Goal: Complete application form: Complete application form

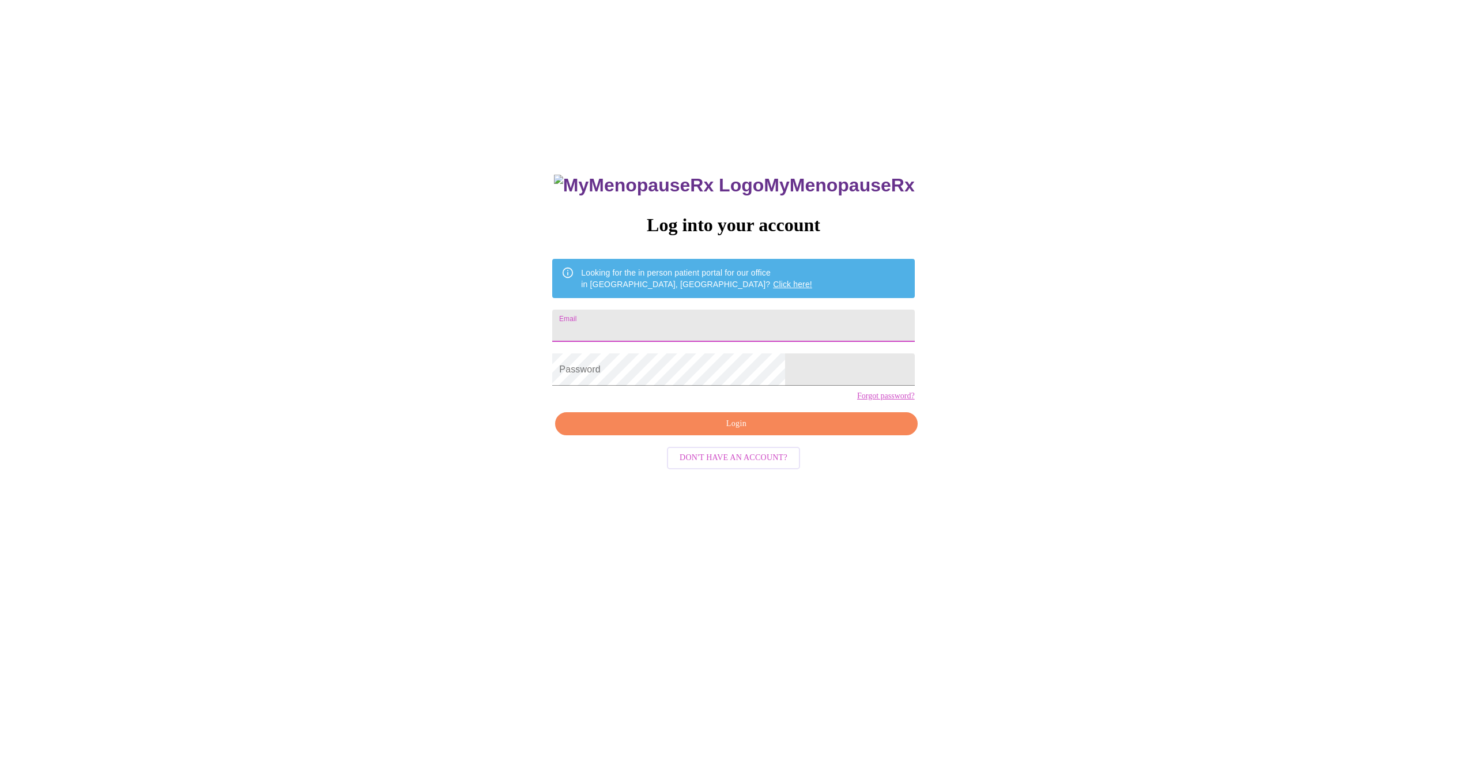
click at [660, 316] on input "Email" at bounding box center [733, 326] width 362 height 32
type input "[EMAIL_ADDRESS][DOMAIN_NAME]"
click at [729, 431] on span "Login" at bounding box center [735, 424] width 335 height 14
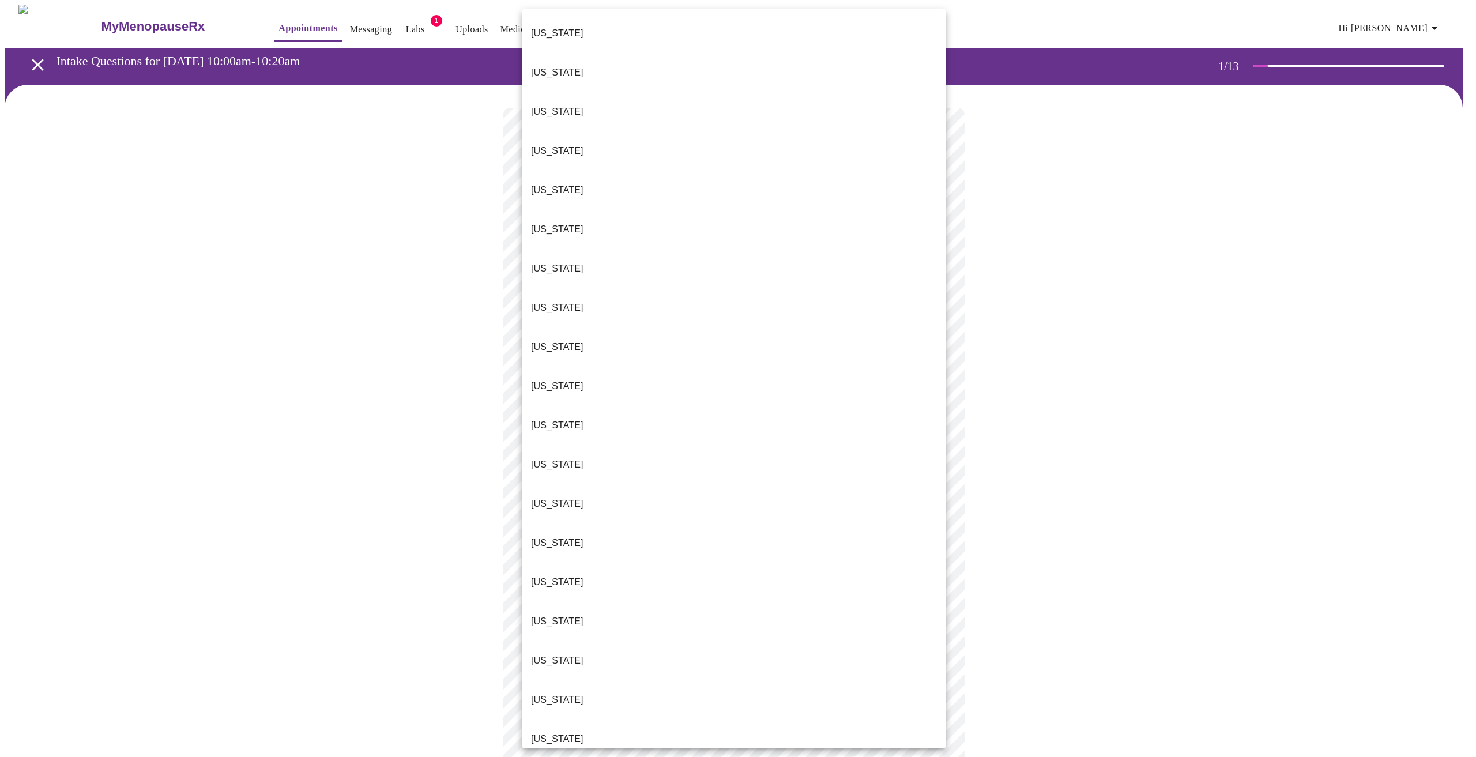
click at [764, 258] on body "MyMenopauseRx Appointments Messaging Labs 1 Uploads Medications Community Refer…" at bounding box center [738, 535] width 1466 height 1060
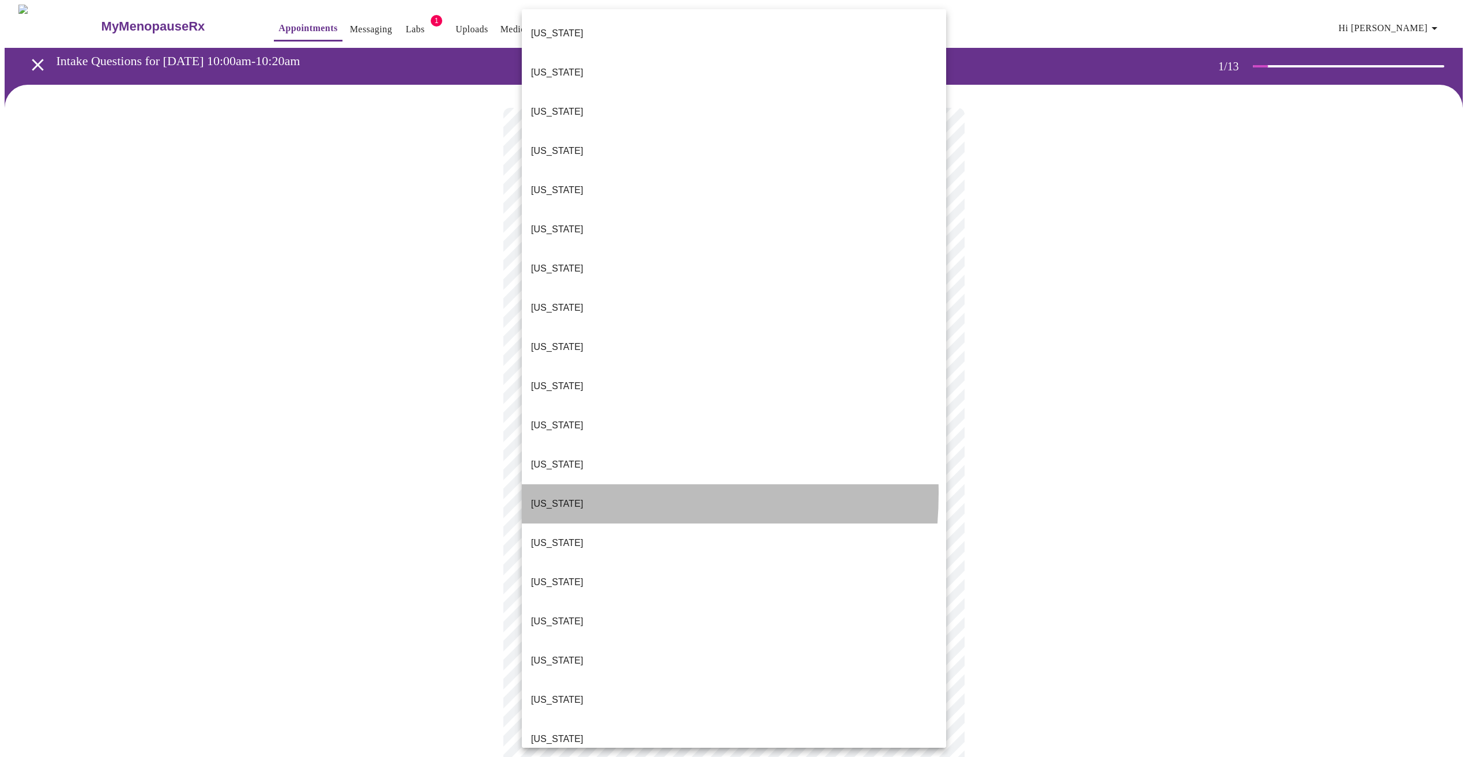
click at [560, 484] on li "Illinois" at bounding box center [734, 503] width 424 height 39
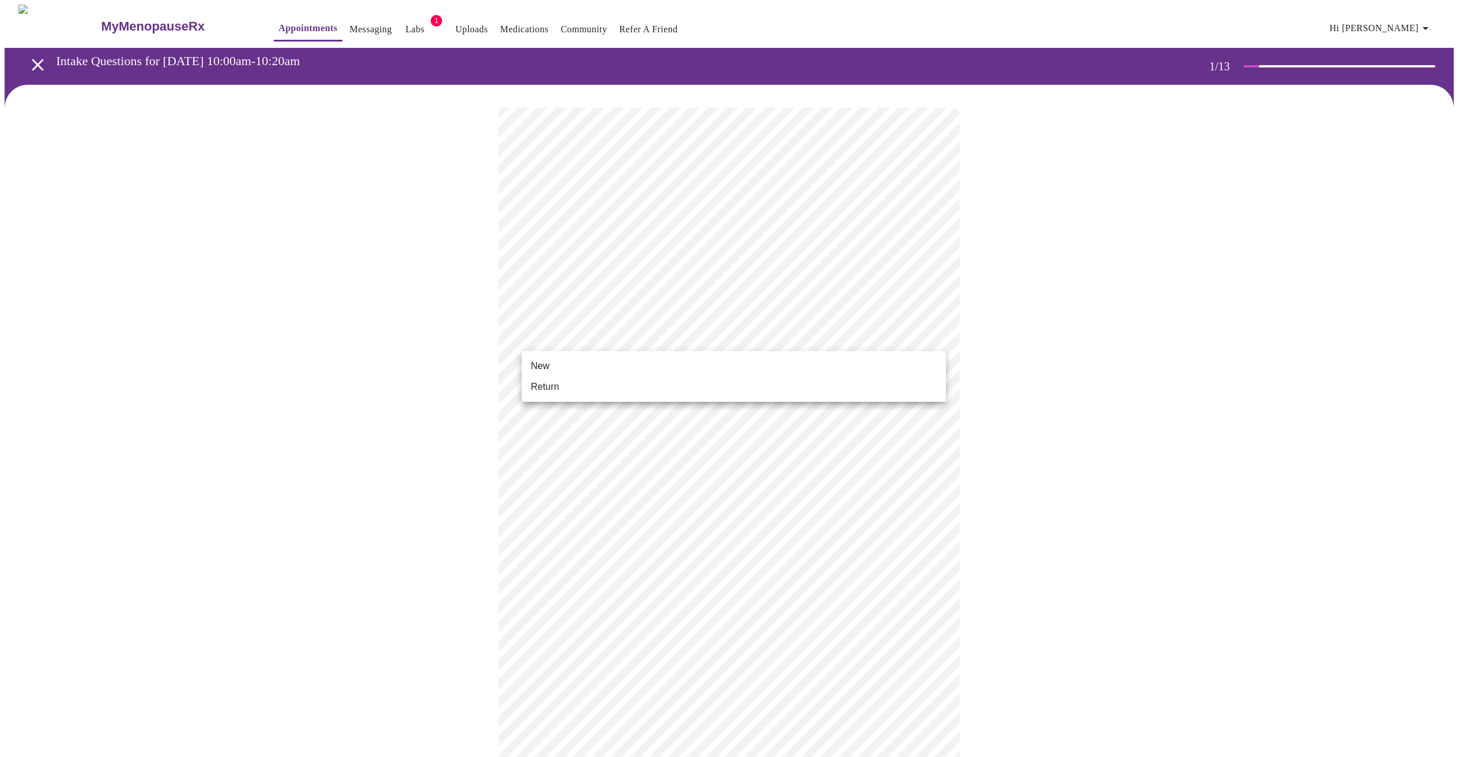
click at [711, 337] on body "MyMenopauseRx Appointments Messaging Labs 1 Uploads Medications Community Refer…" at bounding box center [734, 531] width 1458 height 1053
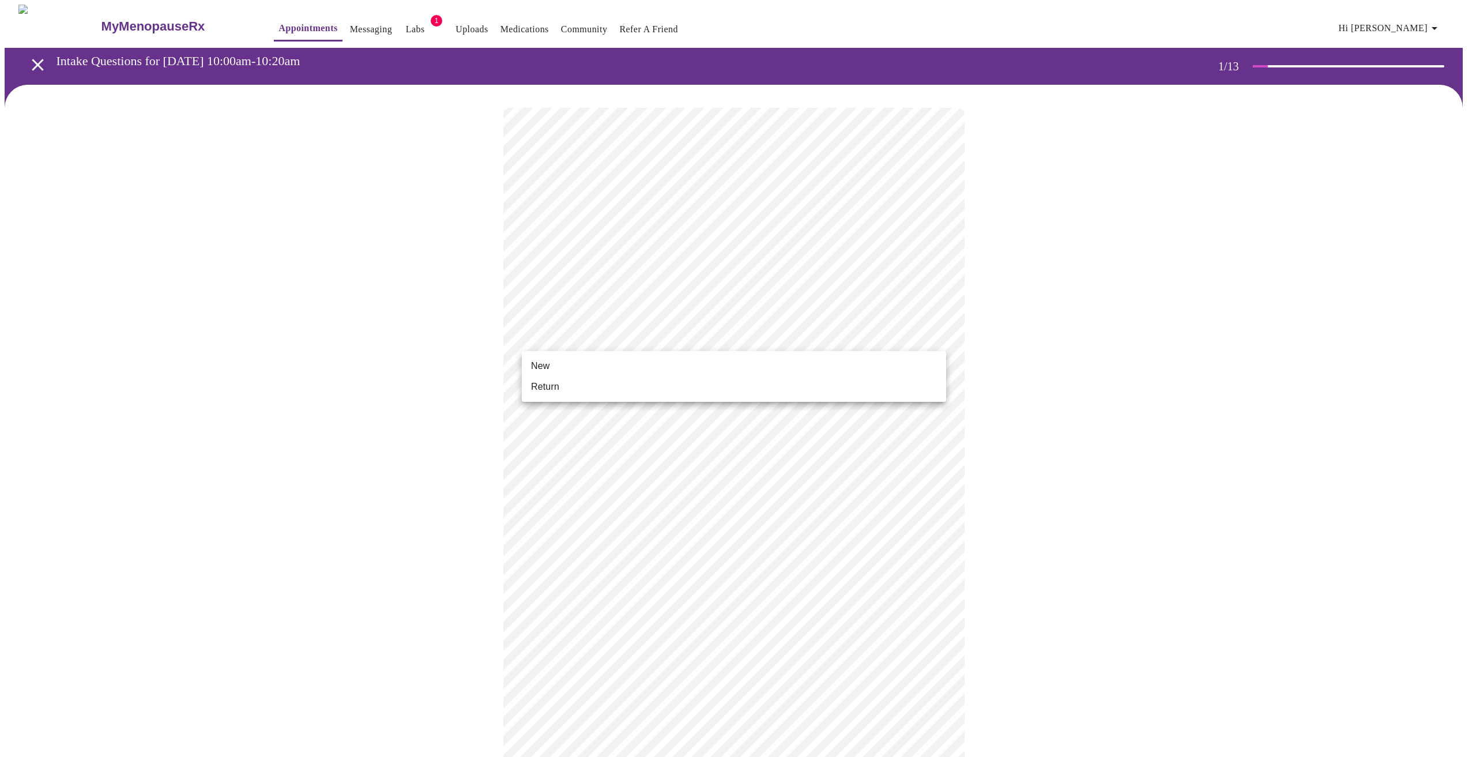
click at [551, 385] on span "Return" at bounding box center [545, 387] width 28 height 14
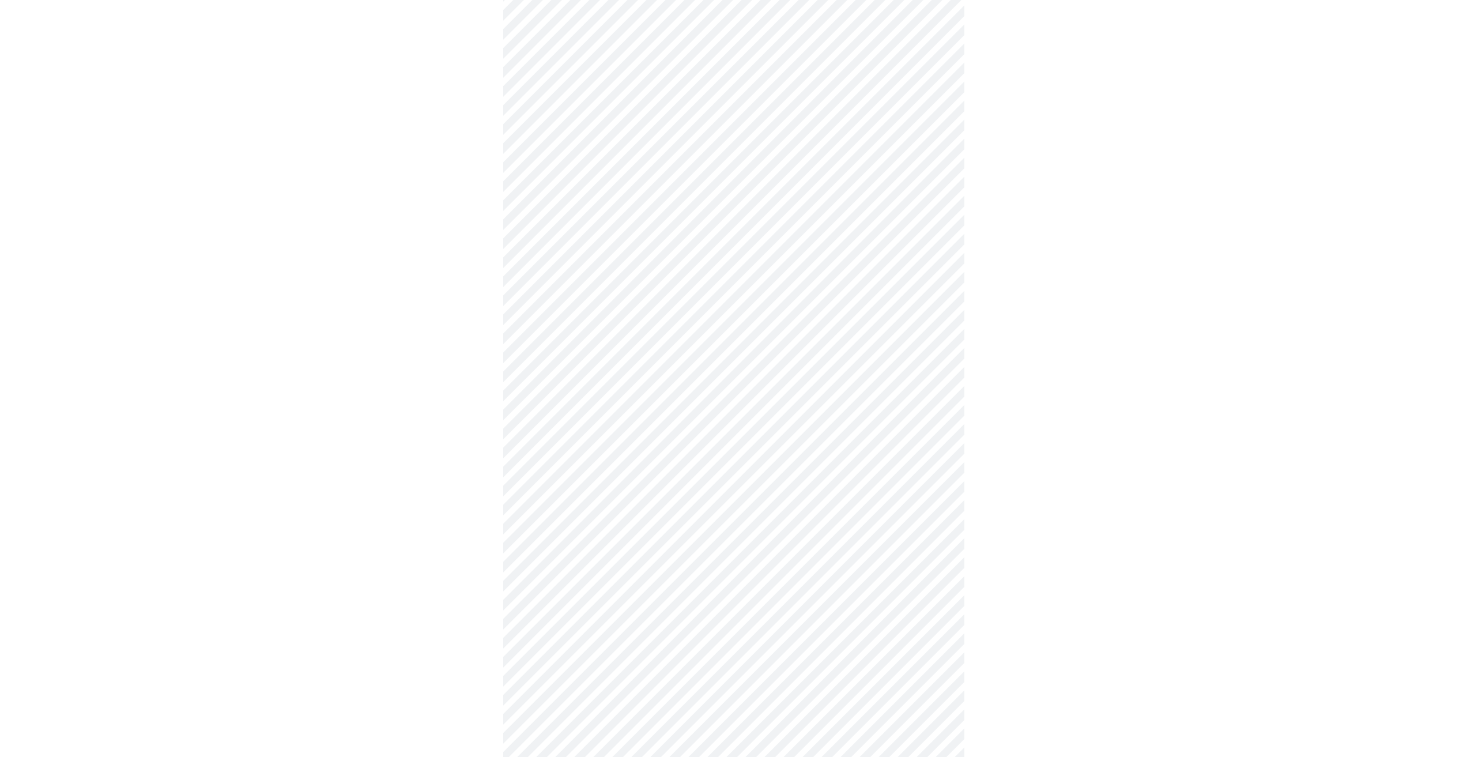
scroll to position [231, 0]
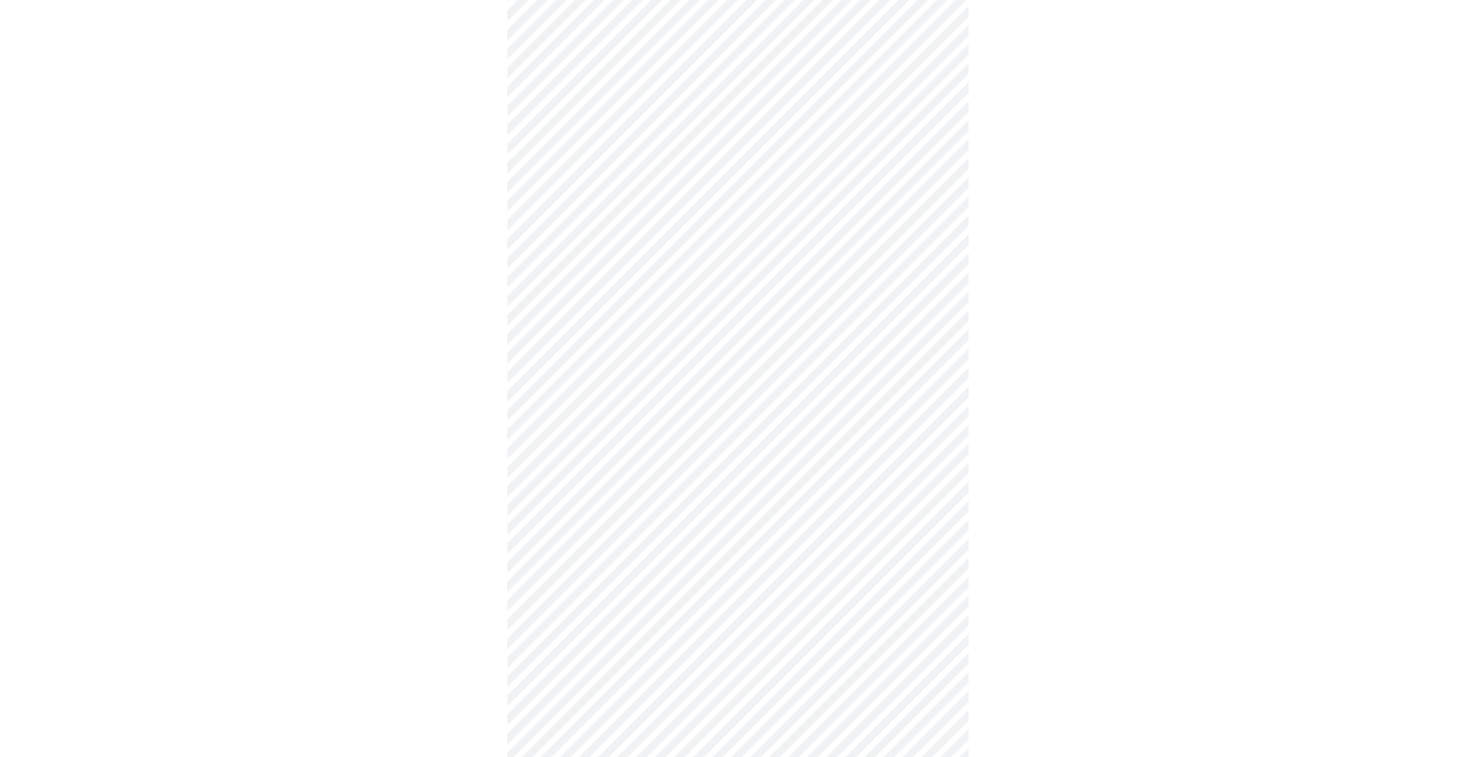
click at [939, 651] on body "MyMenopauseRx Appointments Messaging Labs 1 Uploads Medications Community Refer…" at bounding box center [738, 292] width 1466 height 1037
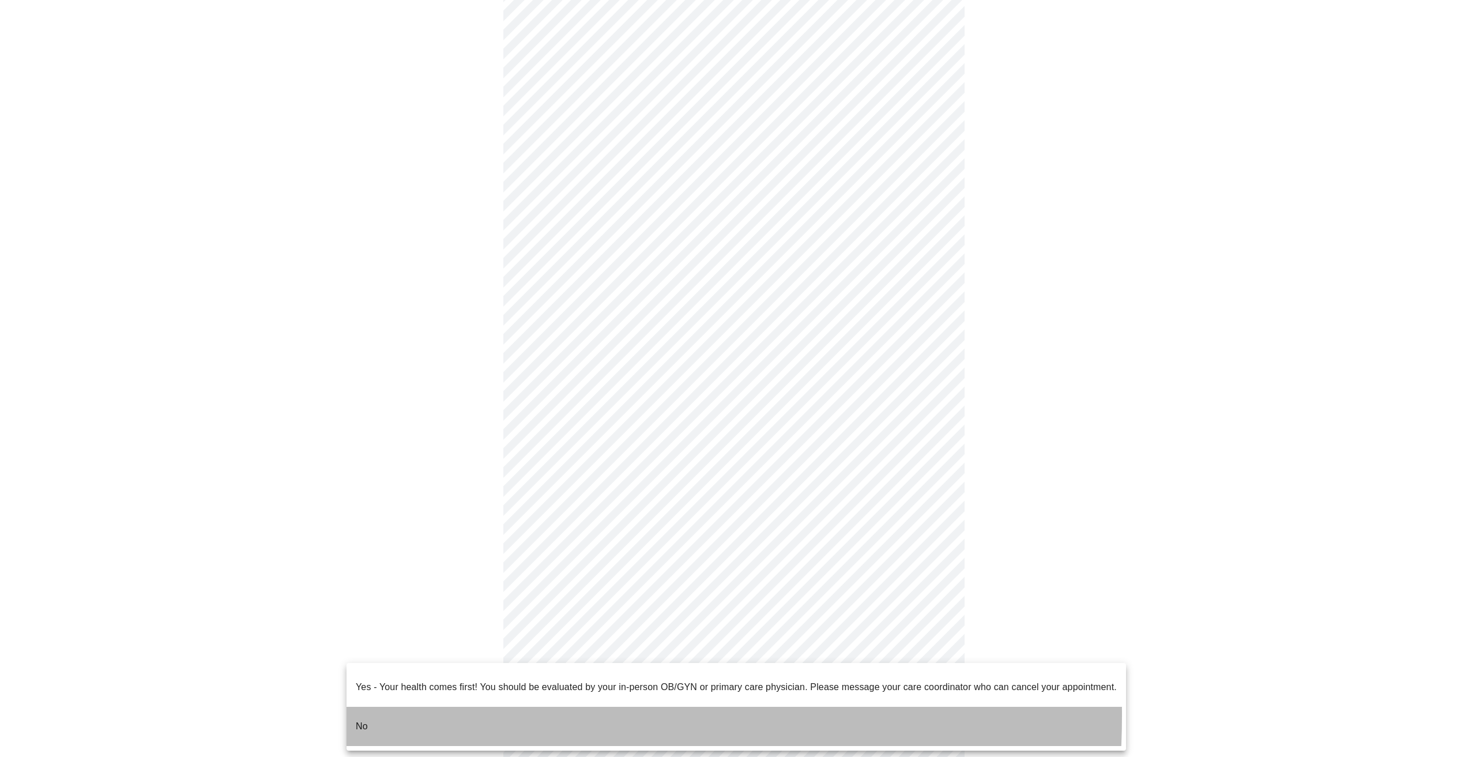
click at [403, 707] on li "No" at bounding box center [735, 726] width 779 height 39
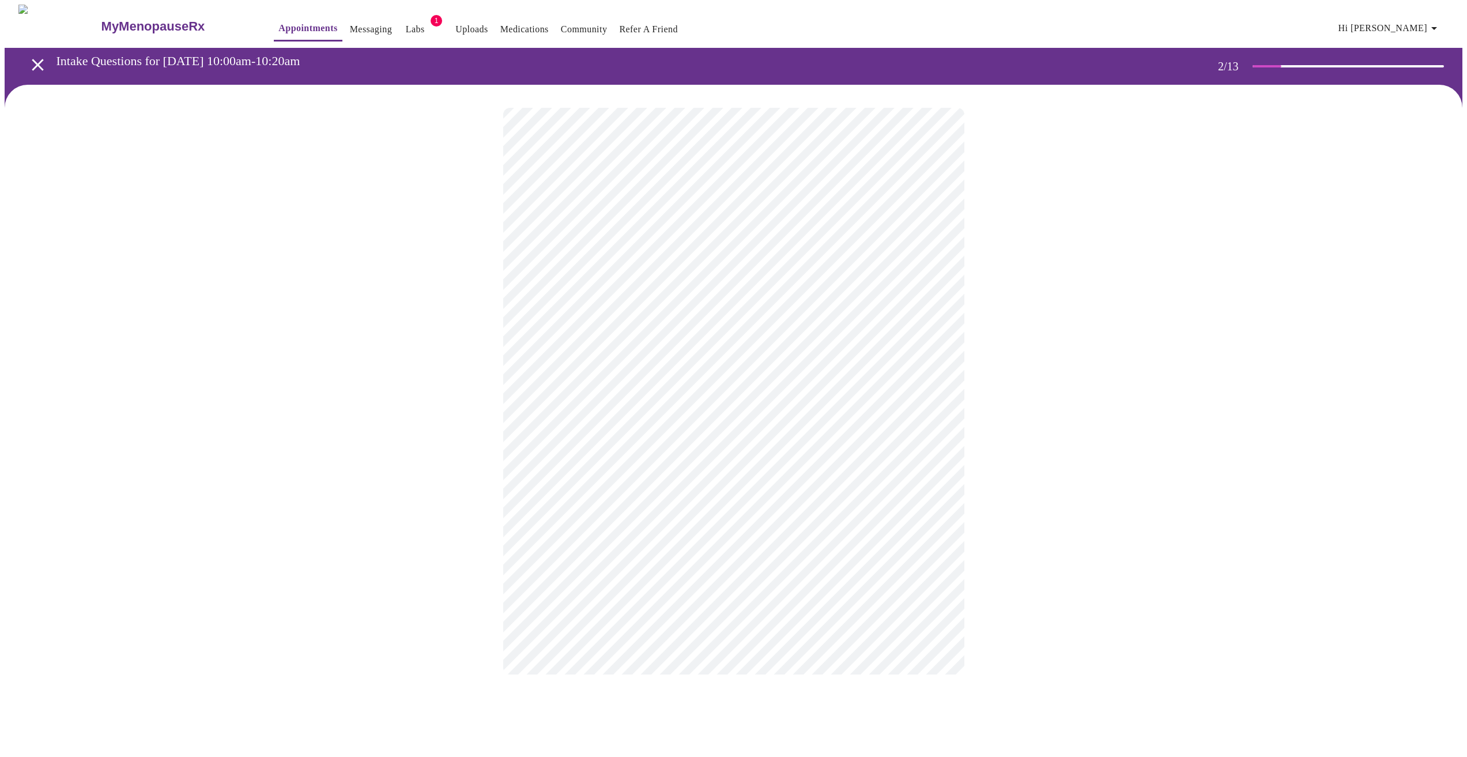
scroll to position [0, 0]
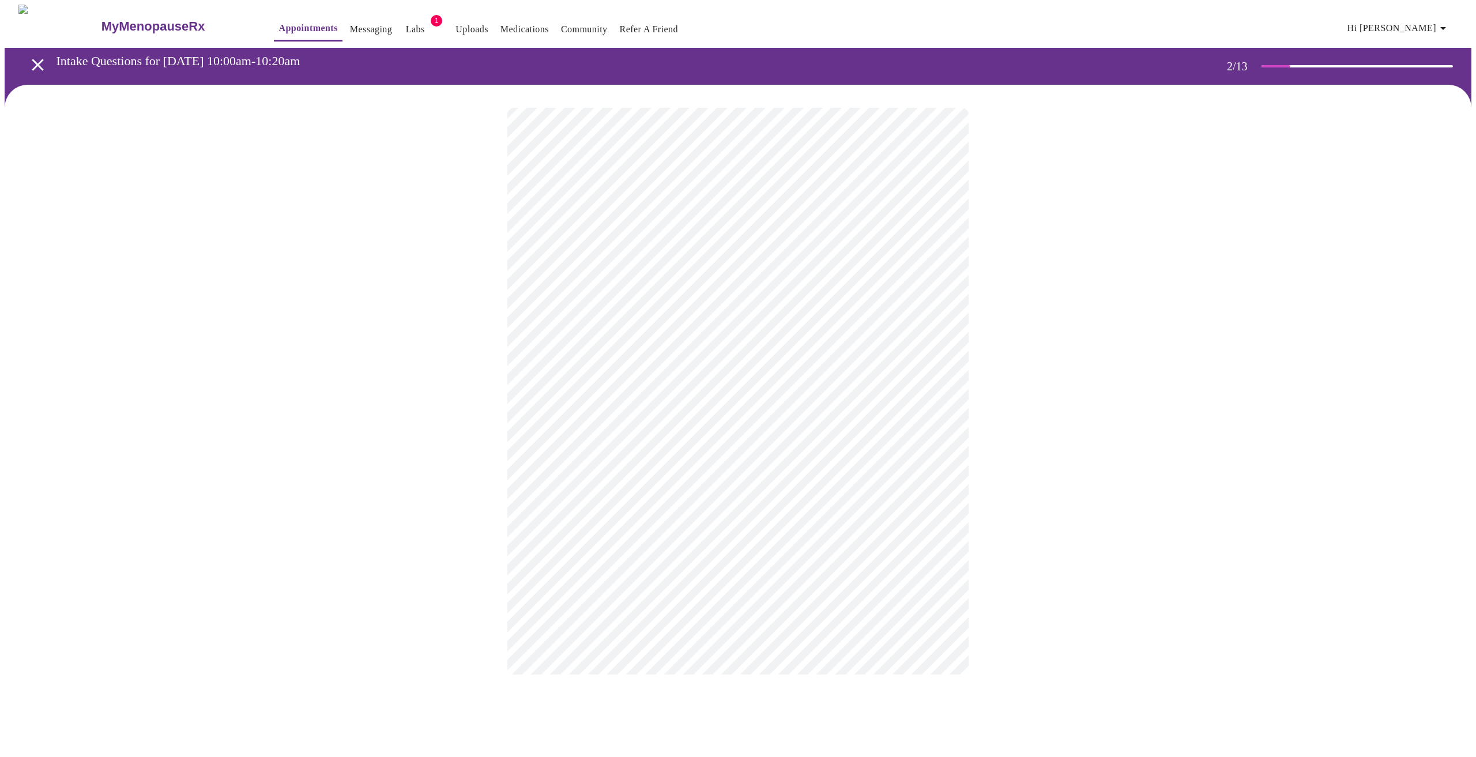
click at [682, 246] on body "MyMenopauseRx Appointments Messaging Labs 1 Uploads Medications Community Refer…" at bounding box center [738, 351] width 1466 height 693
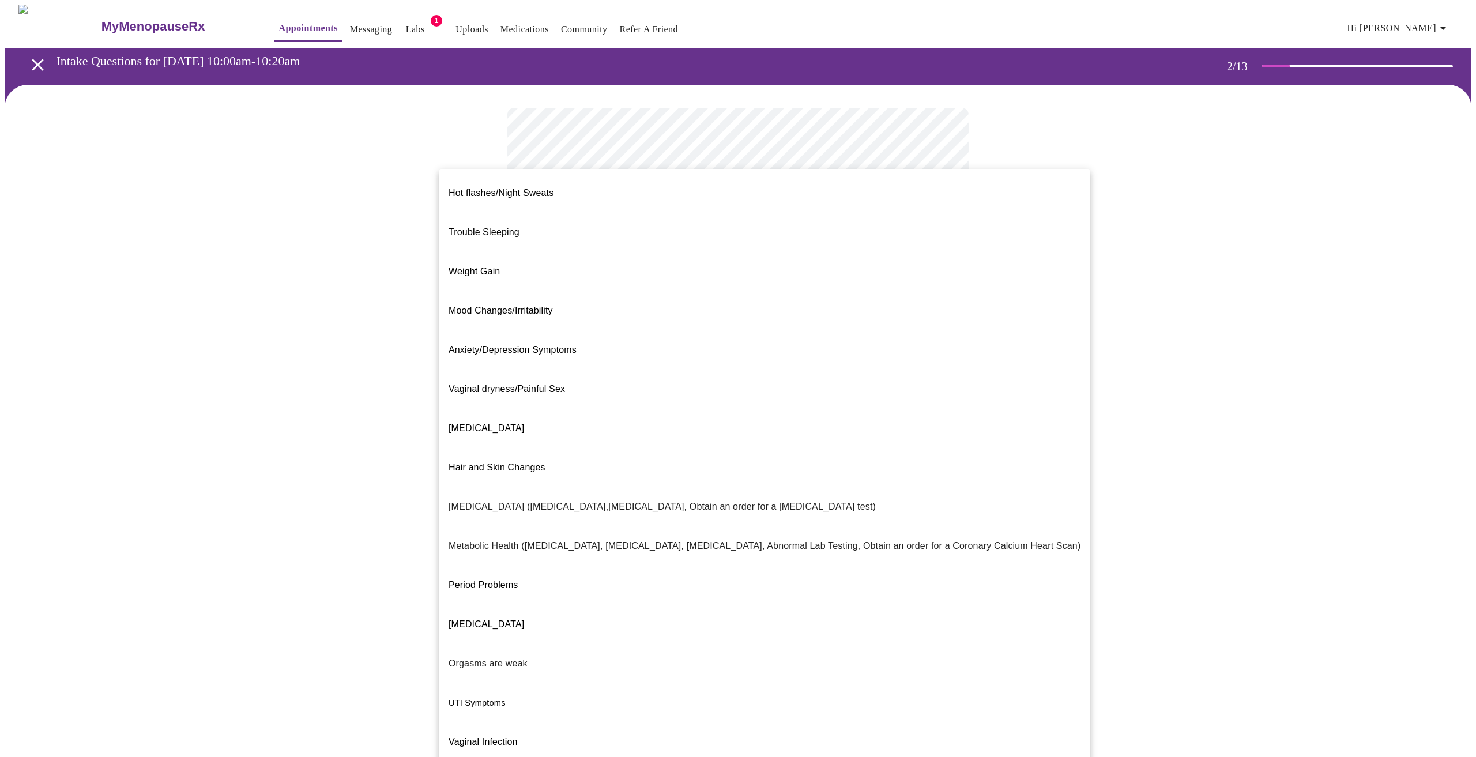
click at [368, 232] on div at bounding box center [738, 378] width 1476 height 757
click at [836, 234] on body "MyMenopauseRx Appointments Messaging Labs 1 Uploads Medications Community Refer…" at bounding box center [738, 351] width 1466 height 693
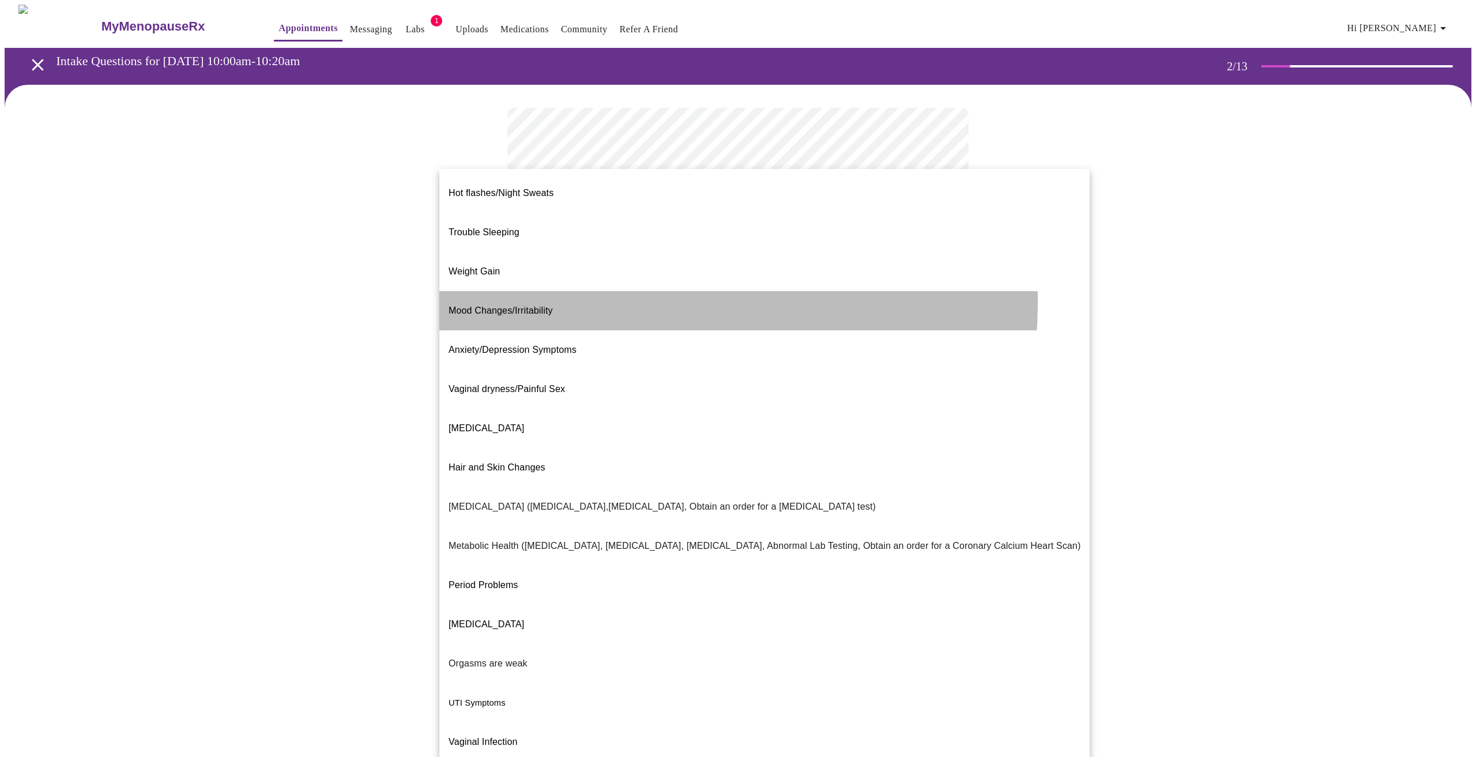
click at [514, 305] on span "Mood Changes/Irritability" at bounding box center [500, 310] width 104 height 10
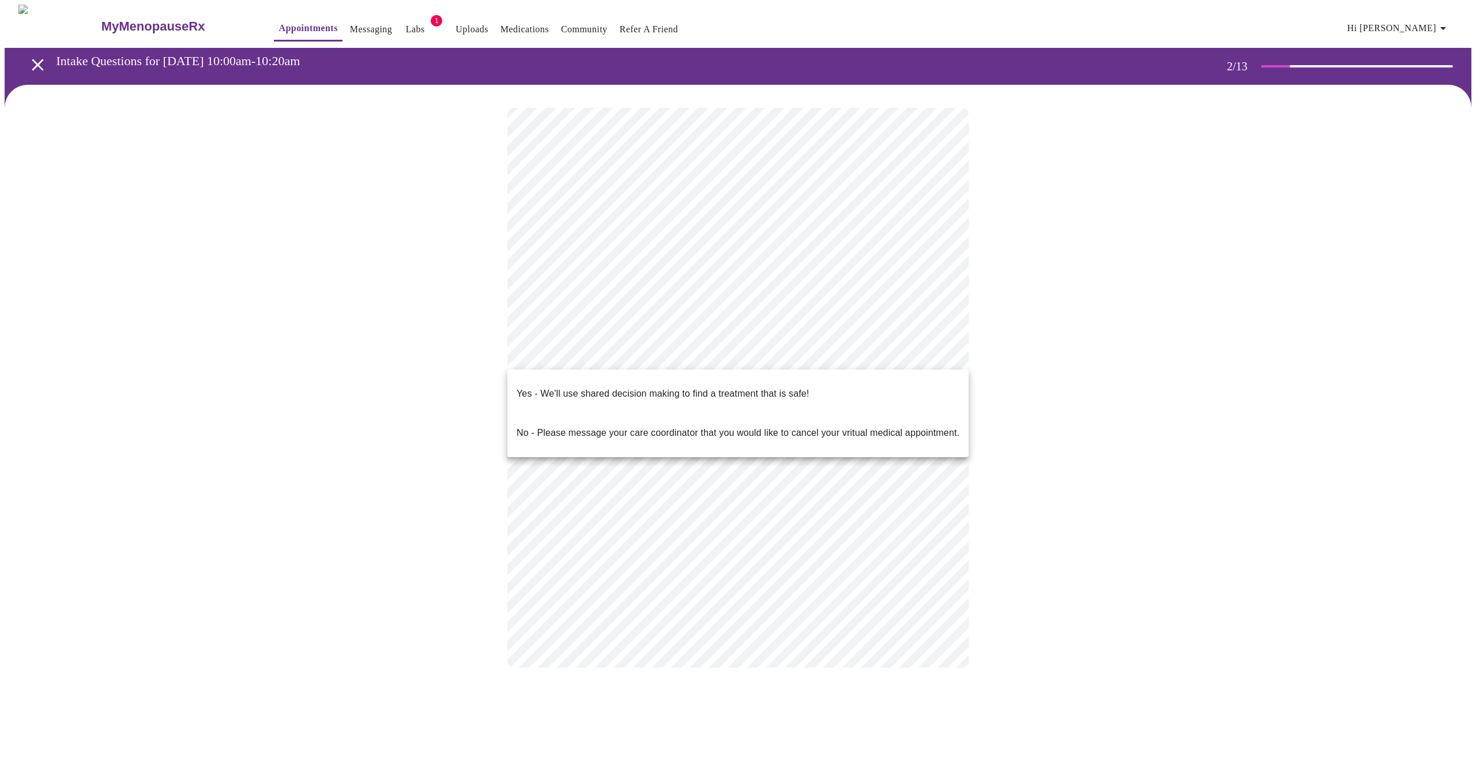
click at [740, 356] on body "MyMenopauseRx Appointments Messaging Labs 1 Uploads Medications Community Refer…" at bounding box center [738, 348] width 1466 height 686
click at [989, 310] on div at bounding box center [738, 378] width 1476 height 757
click at [654, 349] on body "MyMenopauseRx Appointments Messaging Labs 1 Uploads Medications Community Refer…" at bounding box center [738, 348] width 1466 height 686
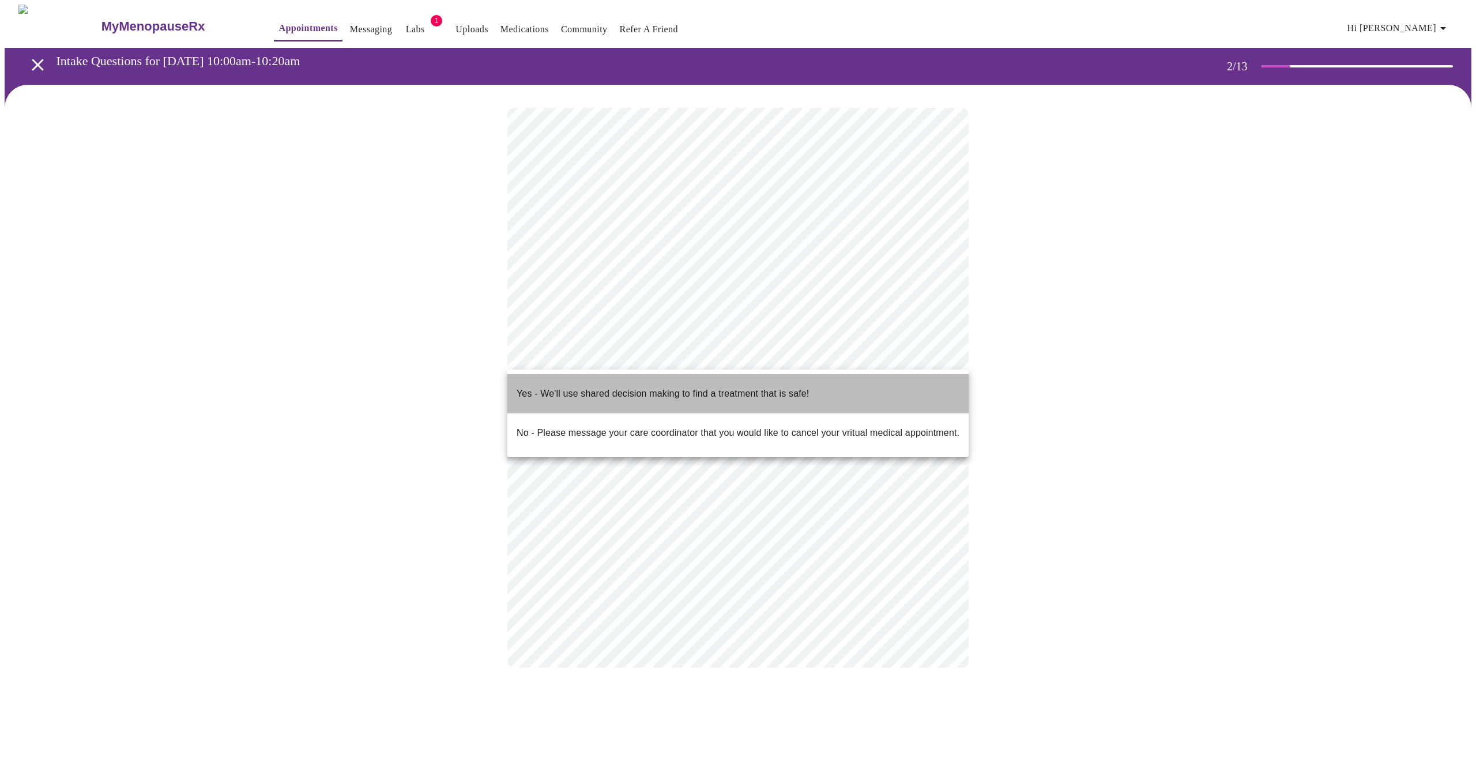
click at [645, 387] on p "Yes - We'll use shared decision making to find a treatment that is safe!" at bounding box center [662, 394] width 292 height 14
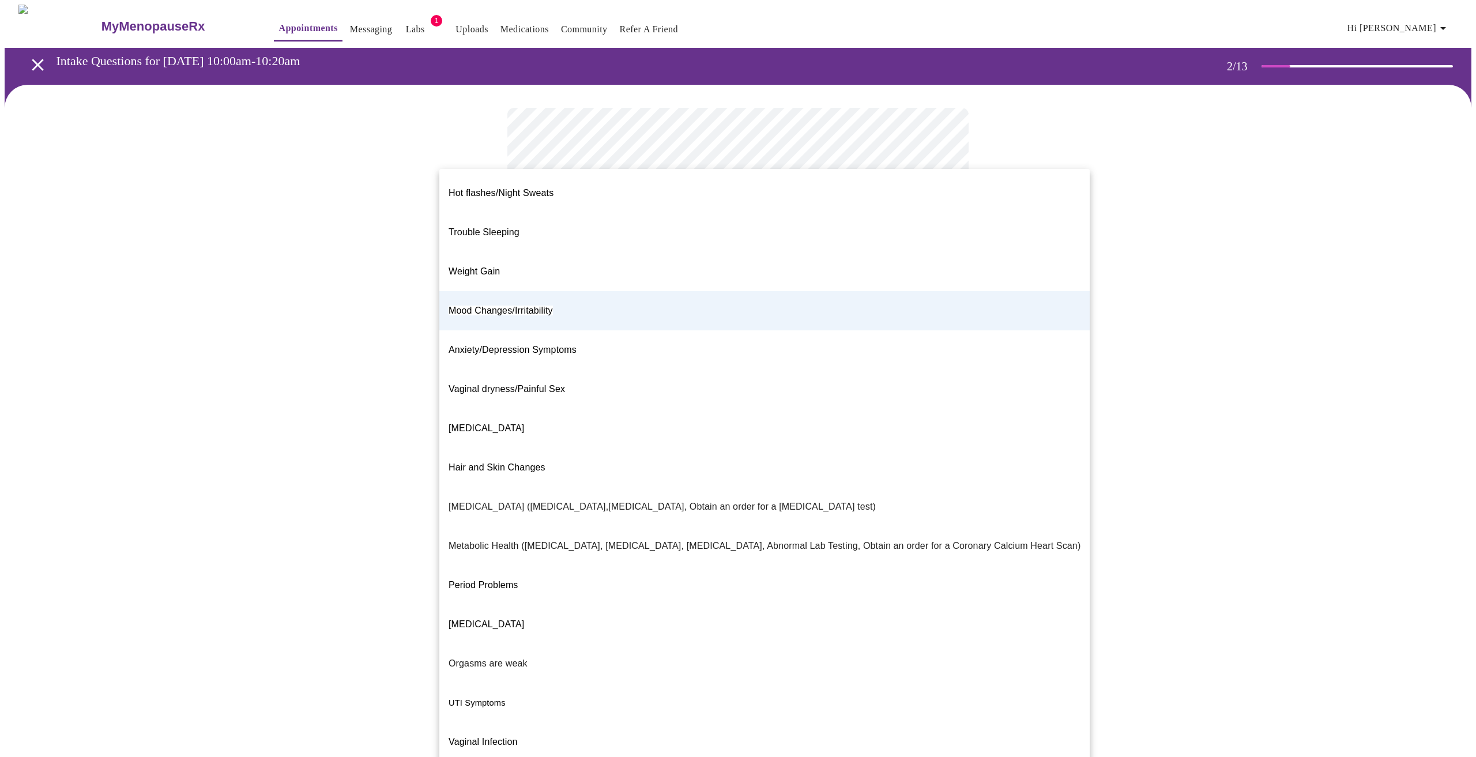
click at [860, 244] on body "MyMenopauseRx Appointments Messaging Labs 1 Uploads Medications Community Refer…" at bounding box center [738, 344] width 1466 height 679
click at [356, 379] on div at bounding box center [738, 378] width 1476 height 757
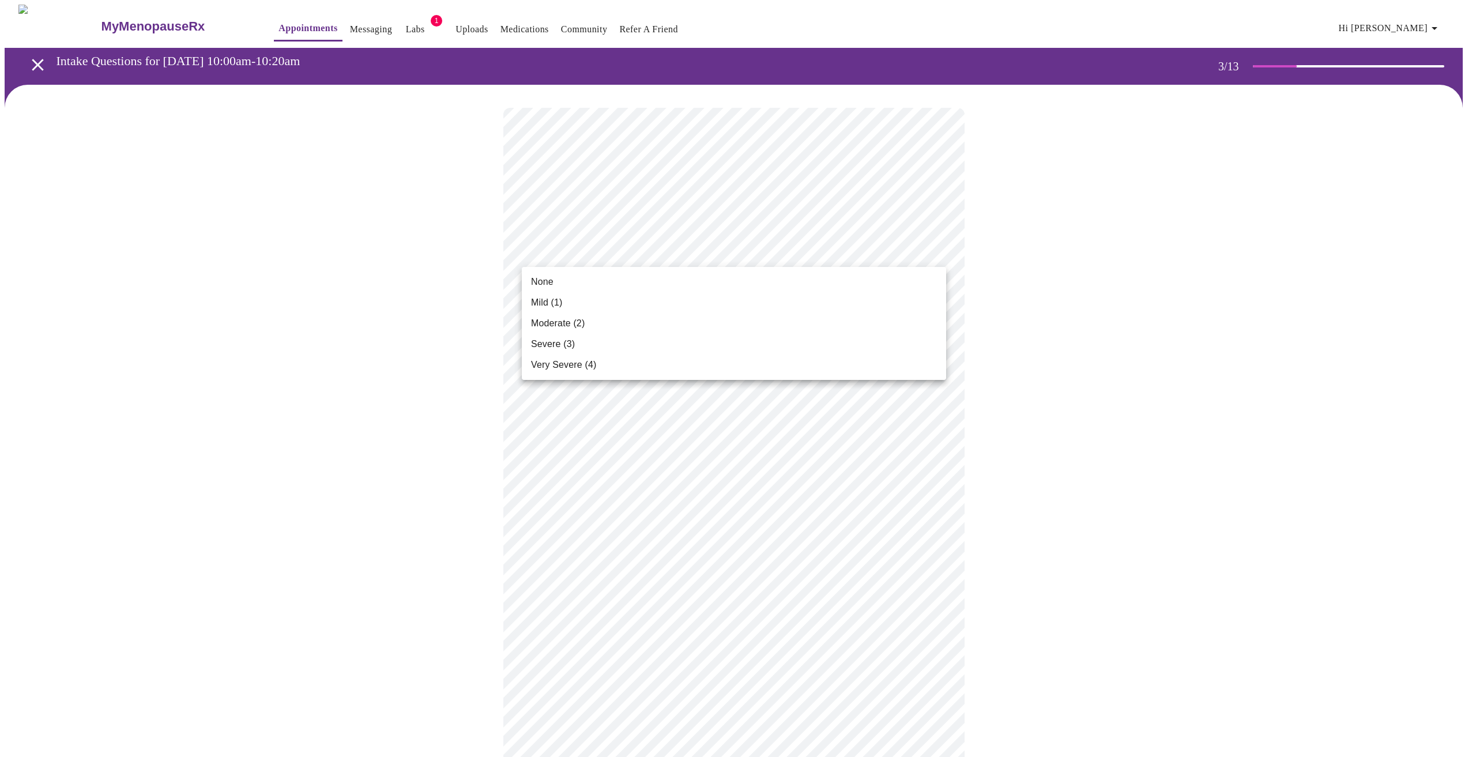
click at [598, 288] on li "None" at bounding box center [734, 281] width 424 height 21
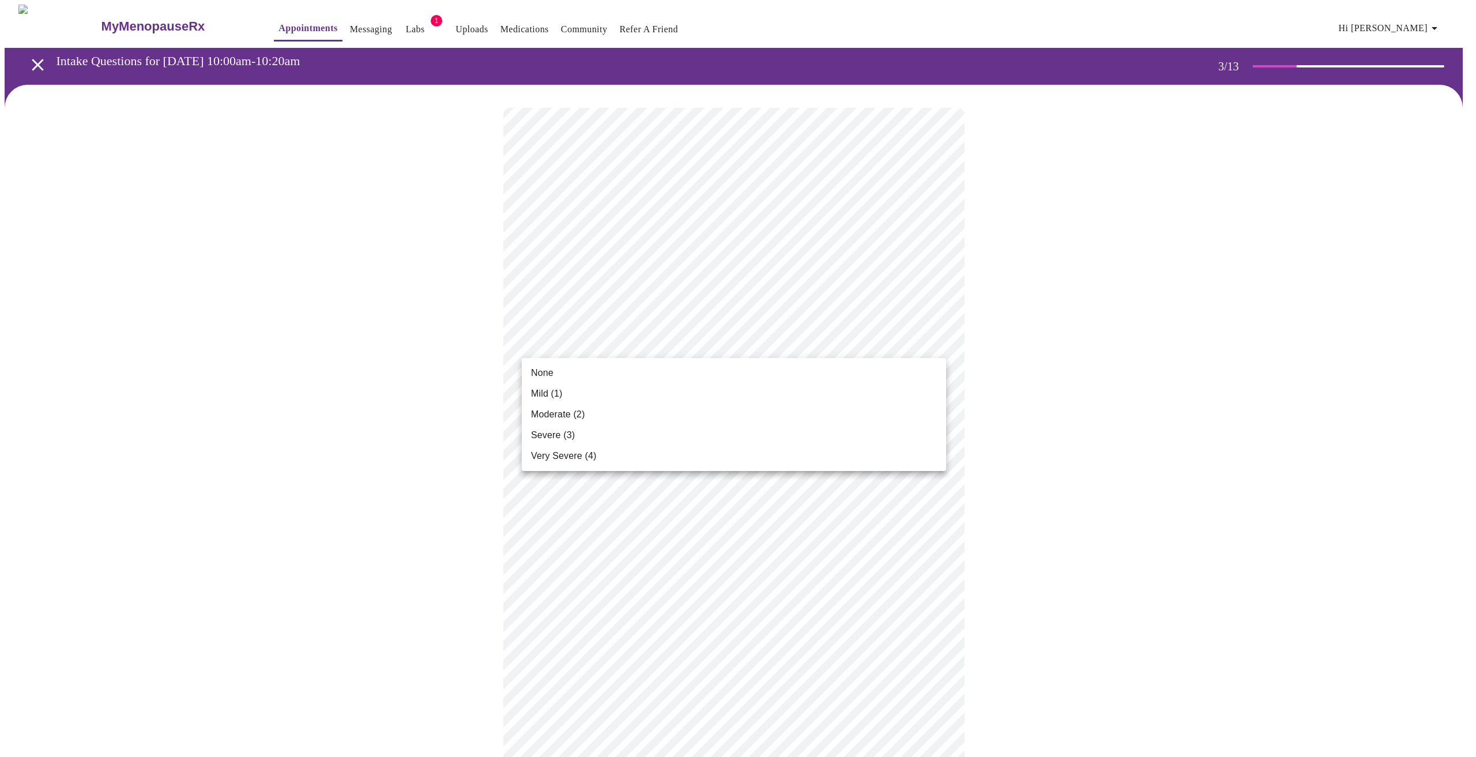
click at [624, 348] on body "MyMenopauseRx Appointments Messaging Labs 1 Uploads Medications Community Refer…" at bounding box center [738, 763] width 1466 height 1517
click at [615, 364] on li "None" at bounding box center [734, 373] width 424 height 21
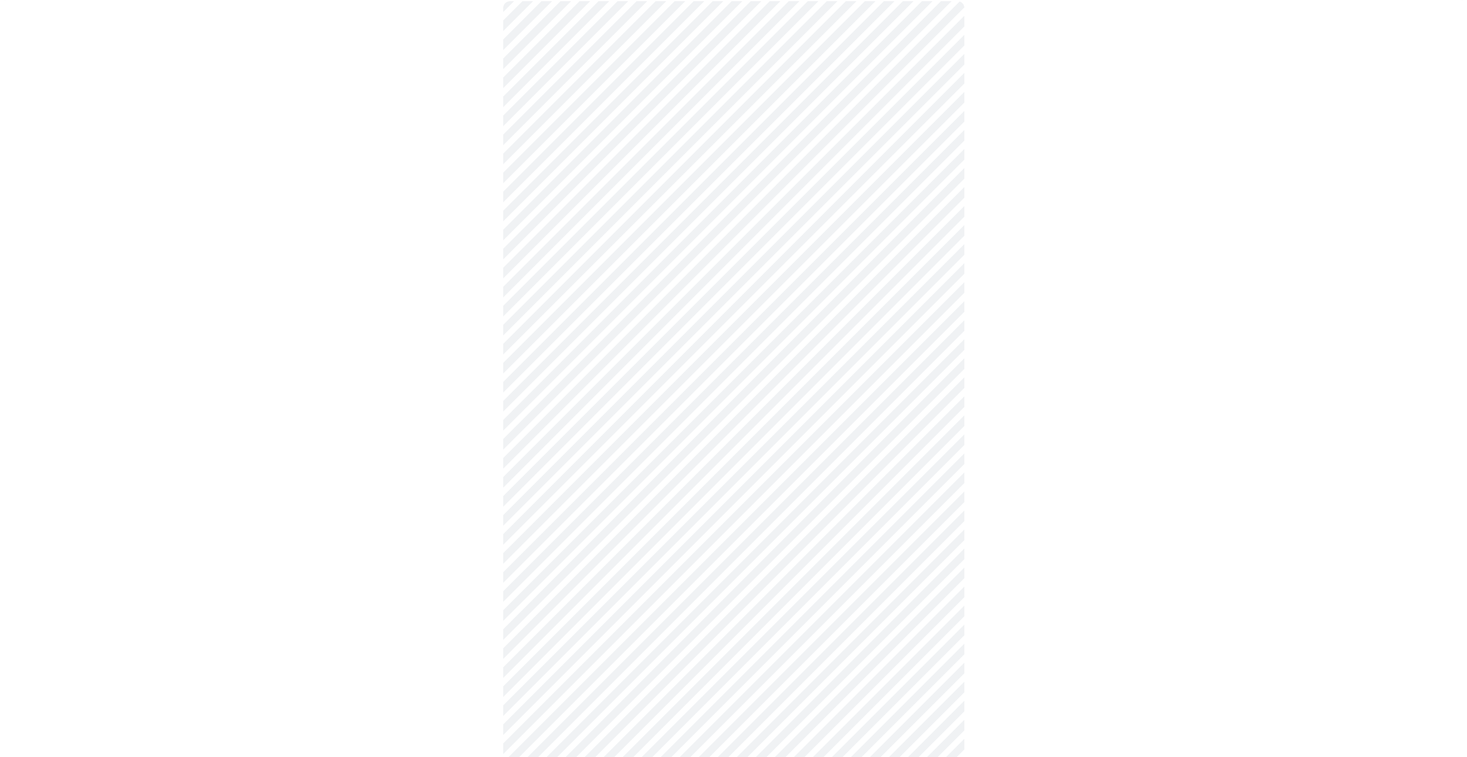
scroll to position [115, 0]
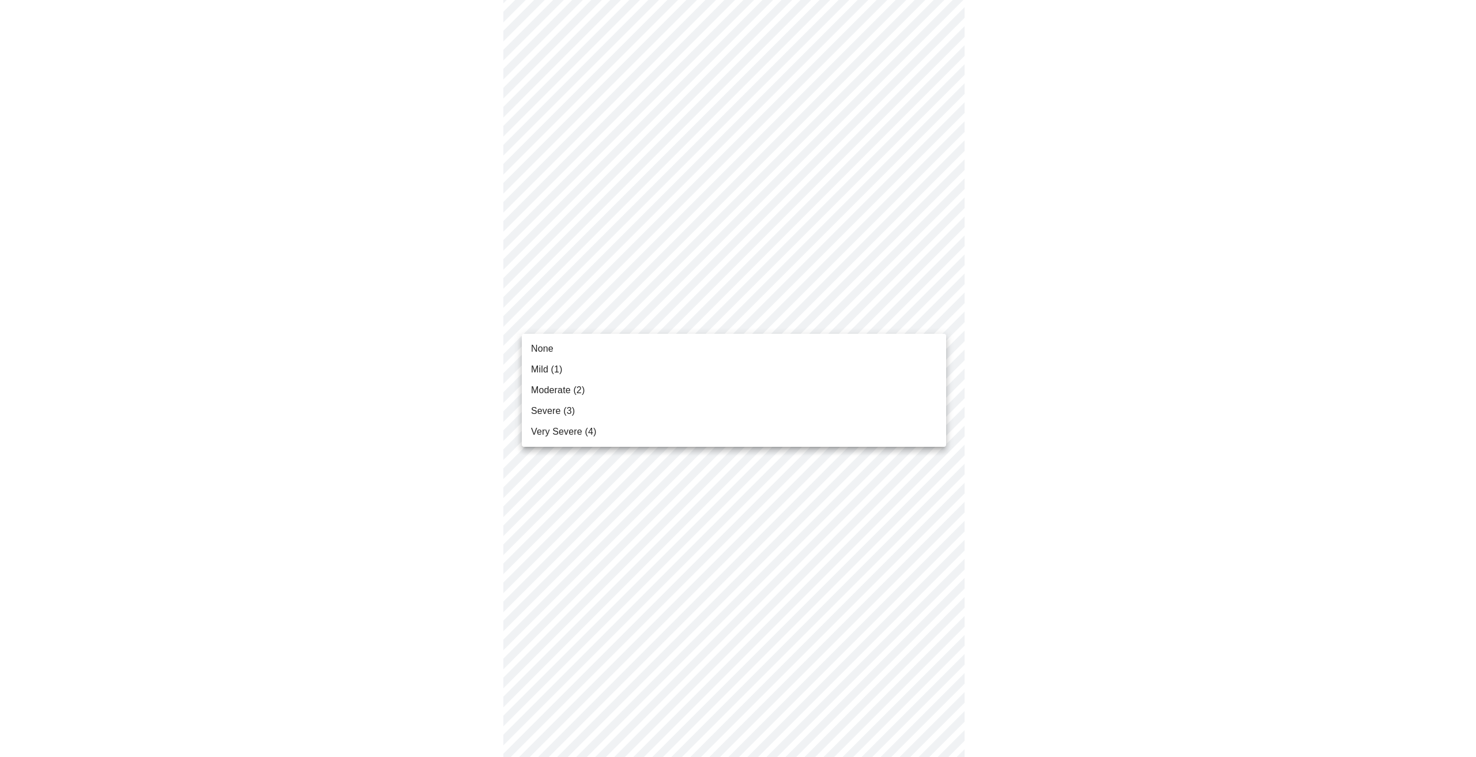
click at [663, 315] on body "MyMenopauseRx Appointments Messaging Labs 1 Uploads Medications Community Refer…" at bounding box center [738, 639] width 1466 height 1501
click at [624, 389] on li "Moderate (2)" at bounding box center [734, 390] width 424 height 21
click at [630, 413] on body "MyMenopauseRx Appointments Messaging Labs 1 Uploads Medications Community Refer…" at bounding box center [738, 631] width 1466 height 1485
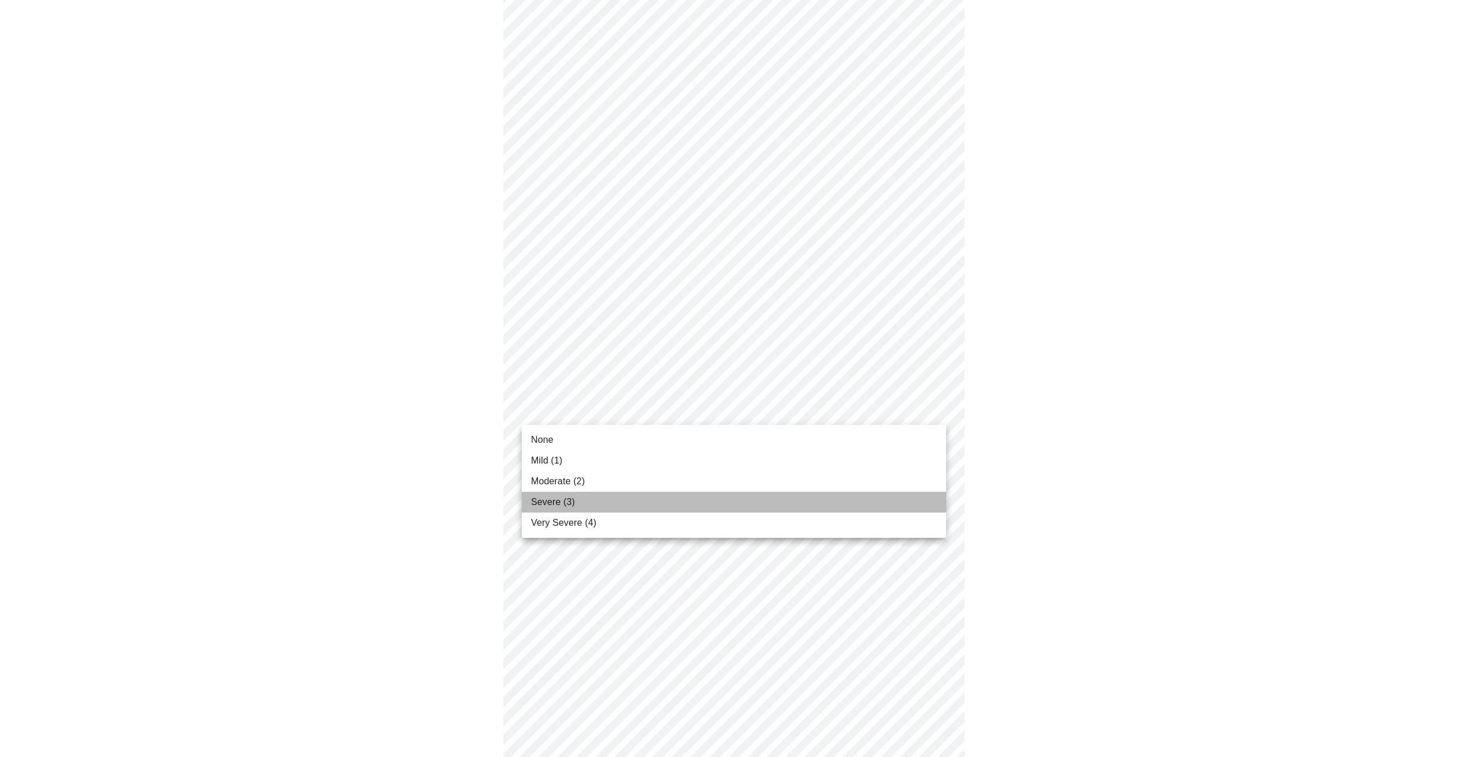
click at [617, 498] on li "Severe (3)" at bounding box center [734, 502] width 424 height 21
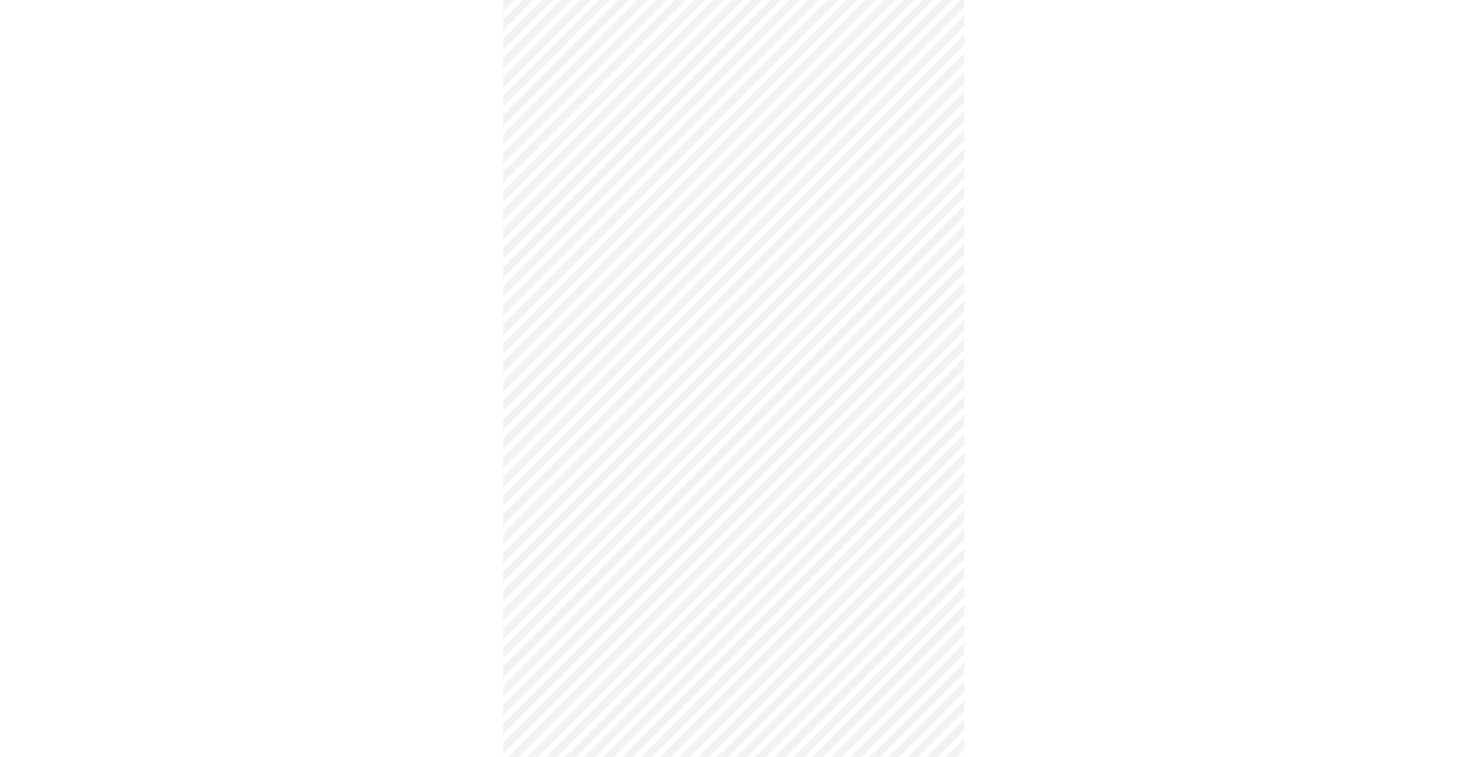
scroll to position [231, 0]
click at [643, 370] on body "MyMenopauseRx Appointments Messaging Labs 1 Uploads Medications Community Refer…" at bounding box center [734, 508] width 1458 height 1469
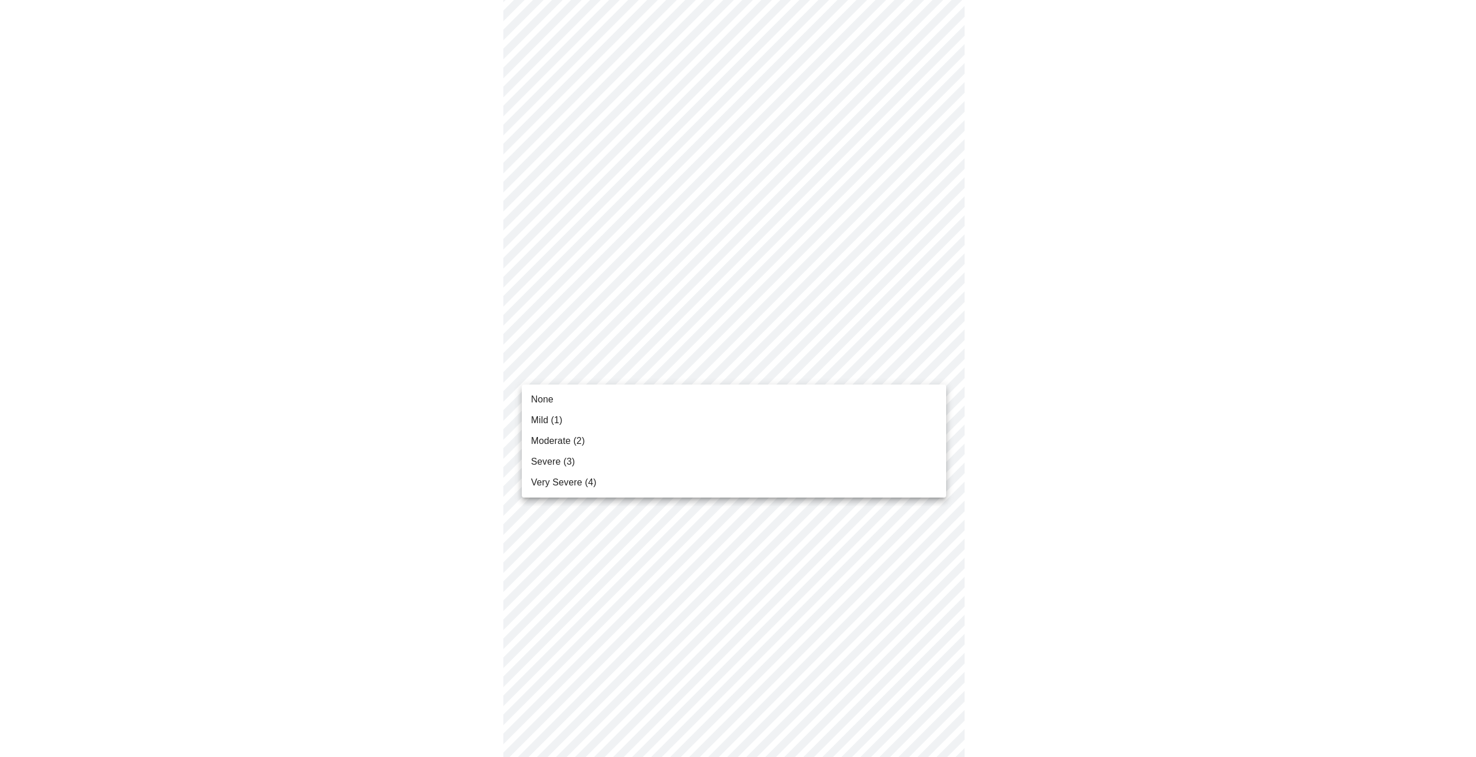
click at [628, 461] on li "Severe (3)" at bounding box center [734, 461] width 424 height 21
click at [625, 372] on body "MyMenopauseRx Appointments Messaging Labs 1 Uploads Medications Community Refer…" at bounding box center [738, 500] width 1466 height 1452
click at [609, 439] on li "Moderate (2)" at bounding box center [734, 441] width 424 height 21
click at [609, 439] on body "MyMenopauseRx Appointments Messaging Labs 1 Uploads Medications Community Refer…" at bounding box center [738, 500] width 1466 height 1452
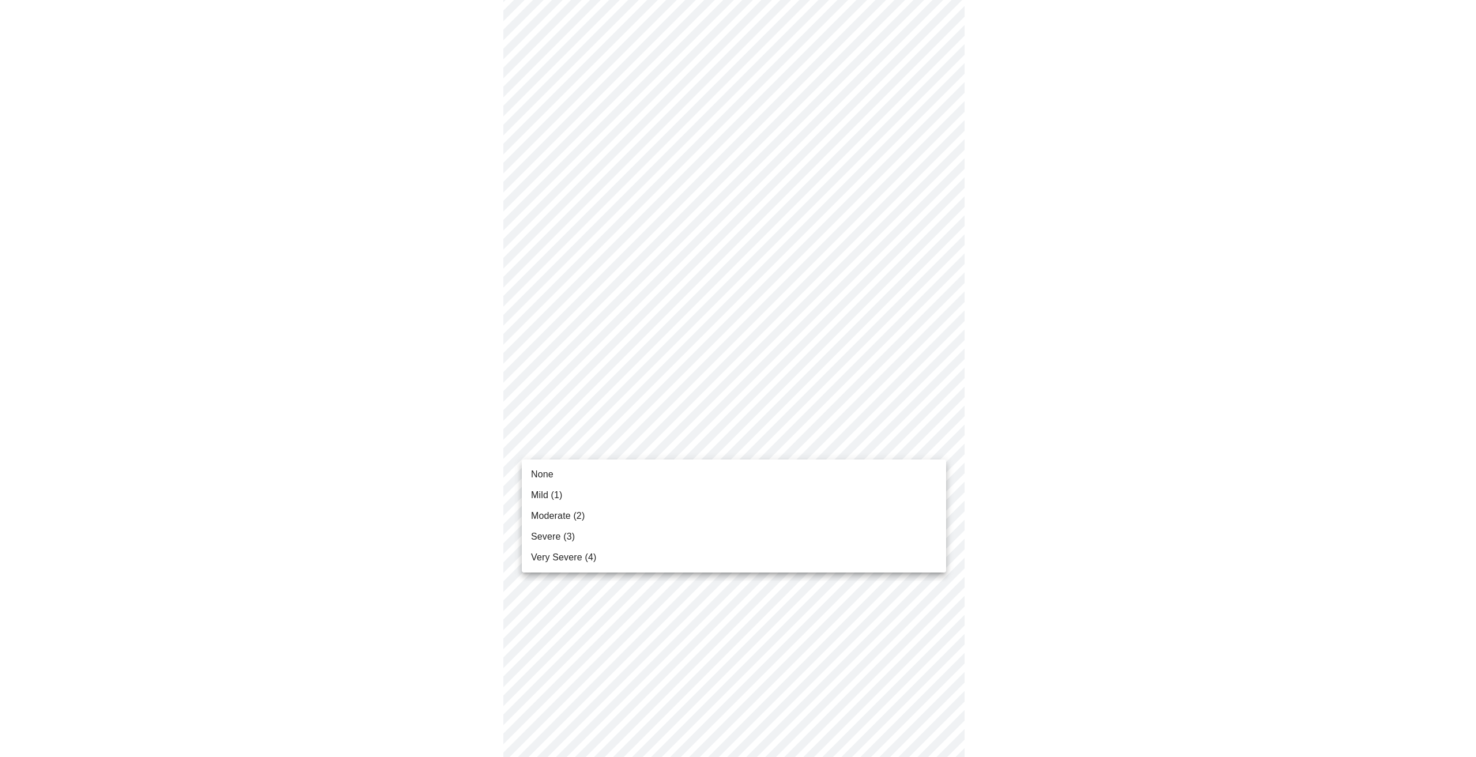
click at [608, 531] on li "Severe (3)" at bounding box center [734, 536] width 424 height 21
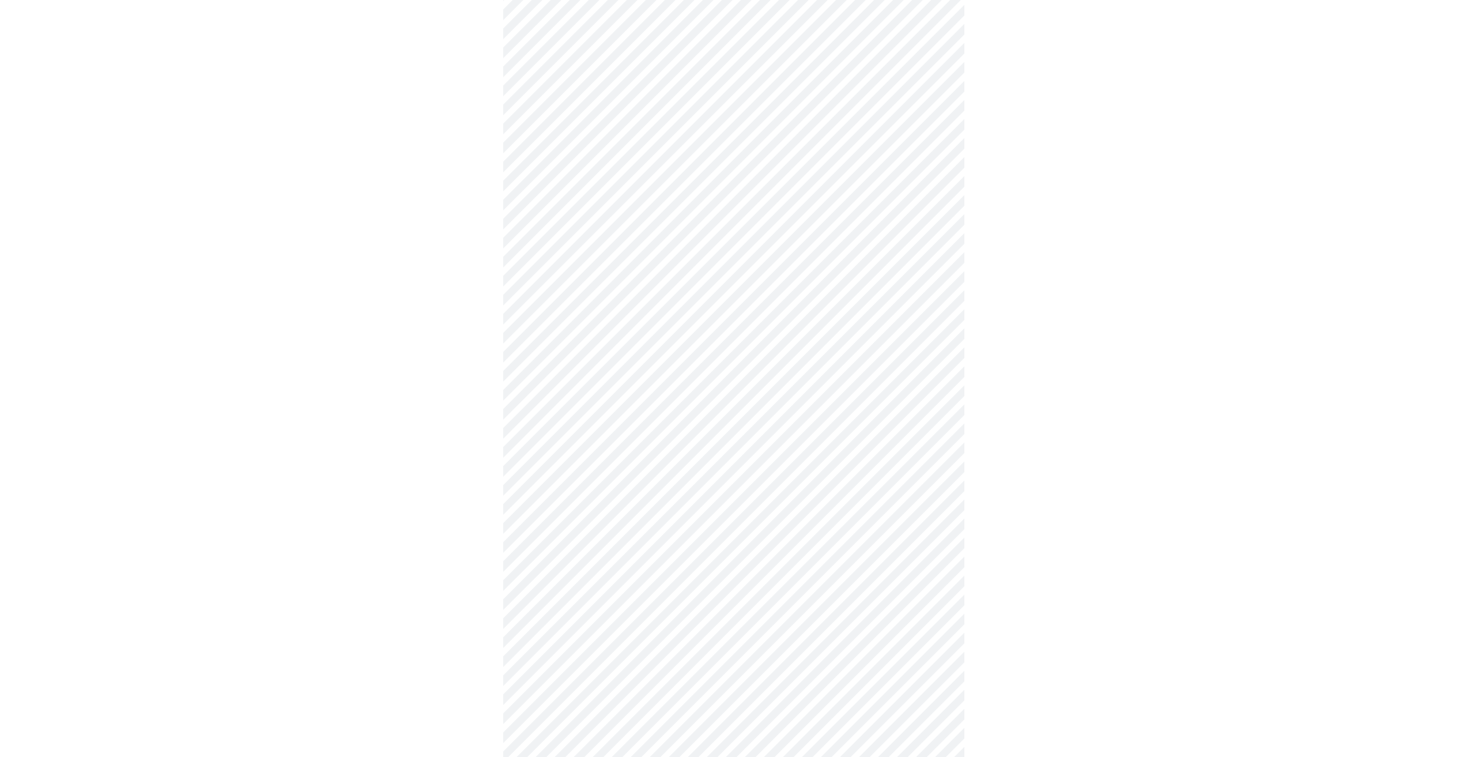
scroll to position [403, 0]
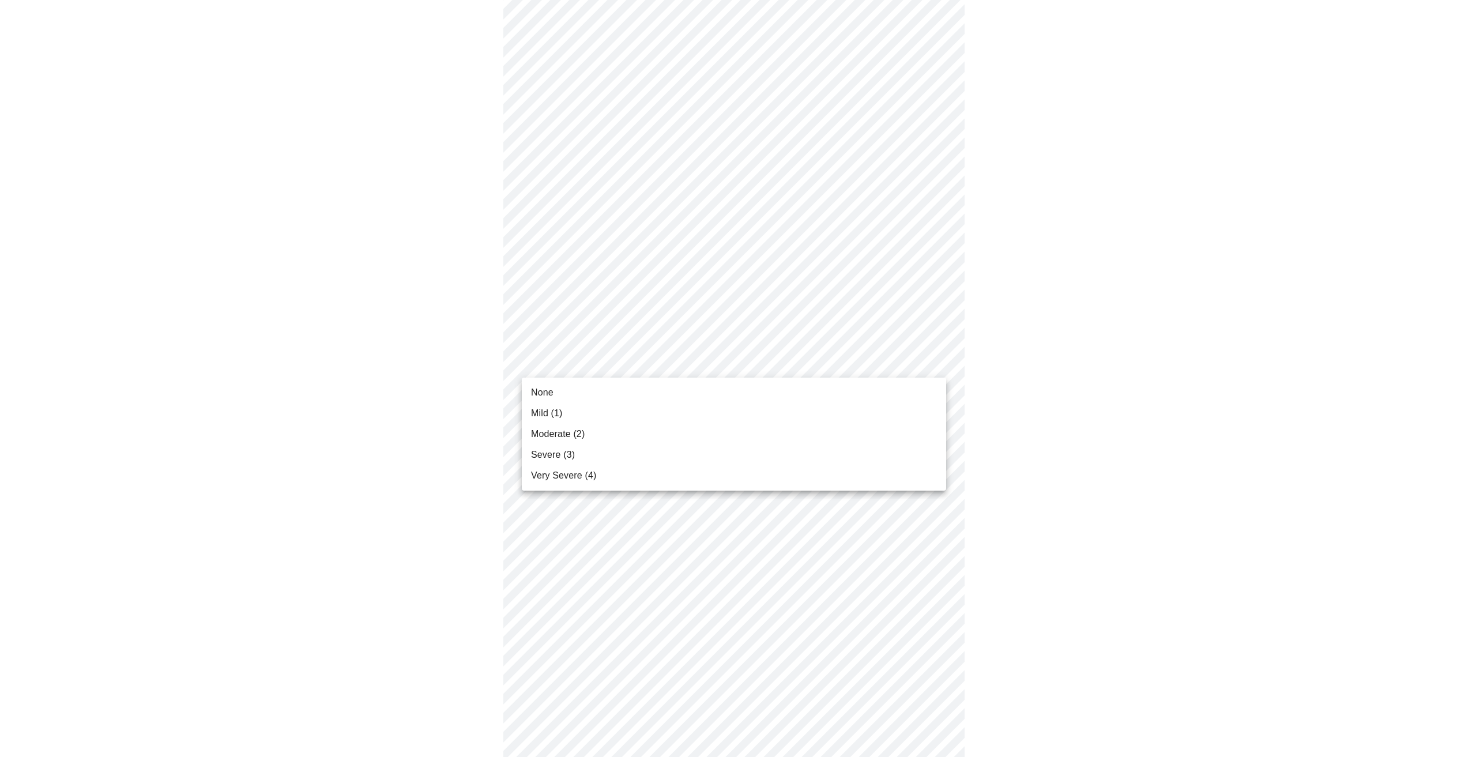
click at [650, 357] on body "MyMenopauseRx Appointments Messaging Labs 1 Uploads Medications Community Refer…" at bounding box center [738, 319] width 1466 height 1436
click at [633, 471] on li "Very Severe (4)" at bounding box center [734, 475] width 424 height 21
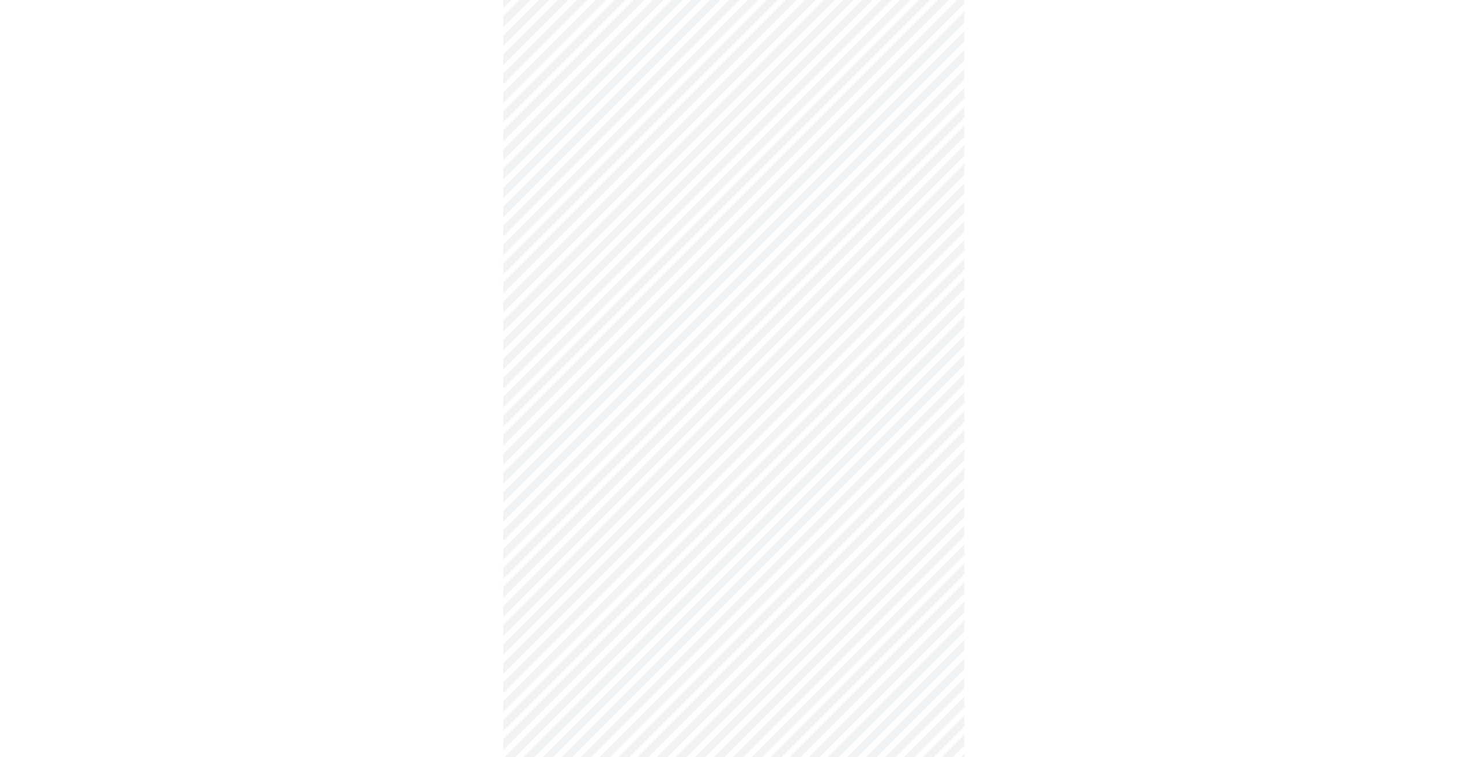
scroll to position [519, 0]
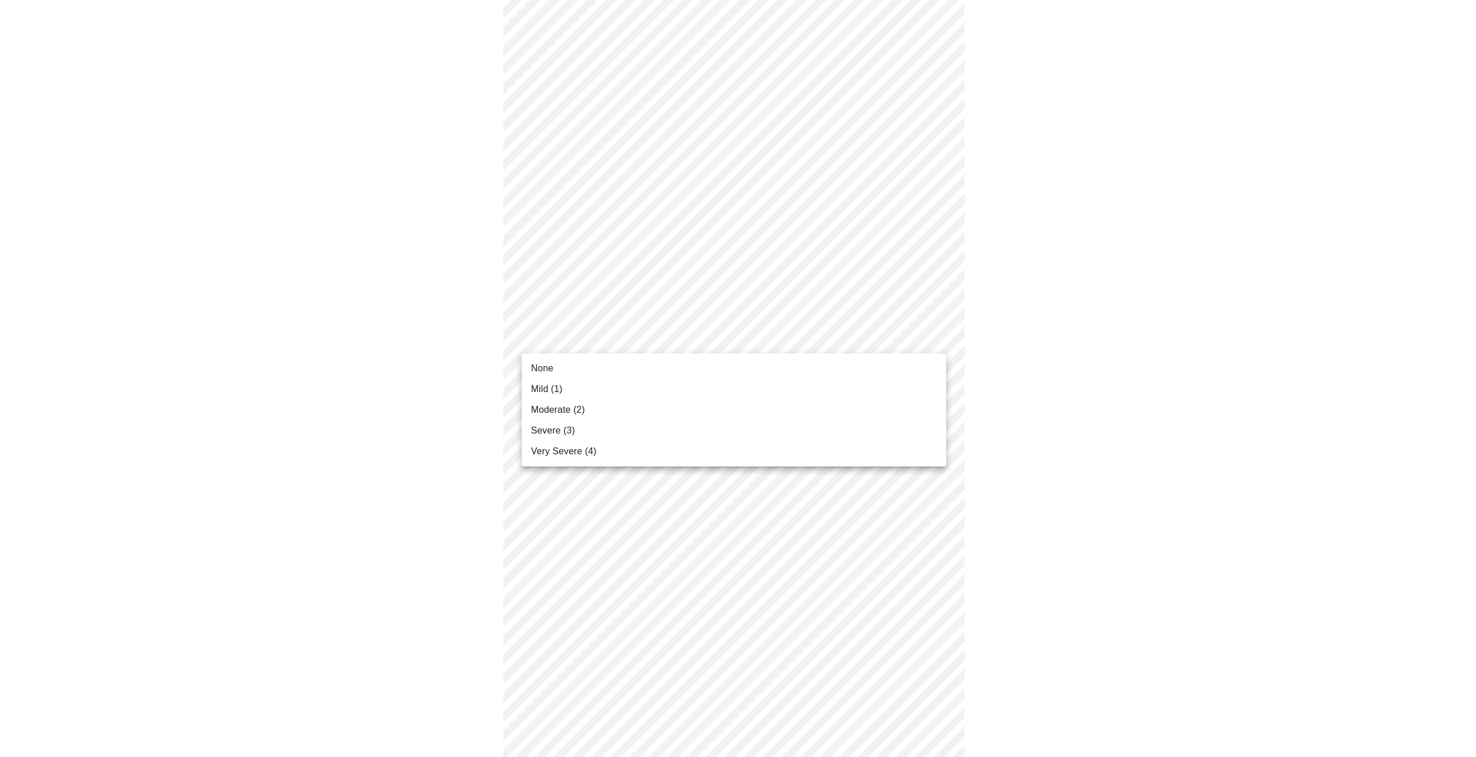
click at [632, 334] on body "MyMenopauseRx Appointments Messaging Labs 1 Uploads Medications Community Refer…" at bounding box center [738, 196] width 1466 height 1420
click at [626, 420] on li "Severe (3)" at bounding box center [734, 430] width 424 height 21
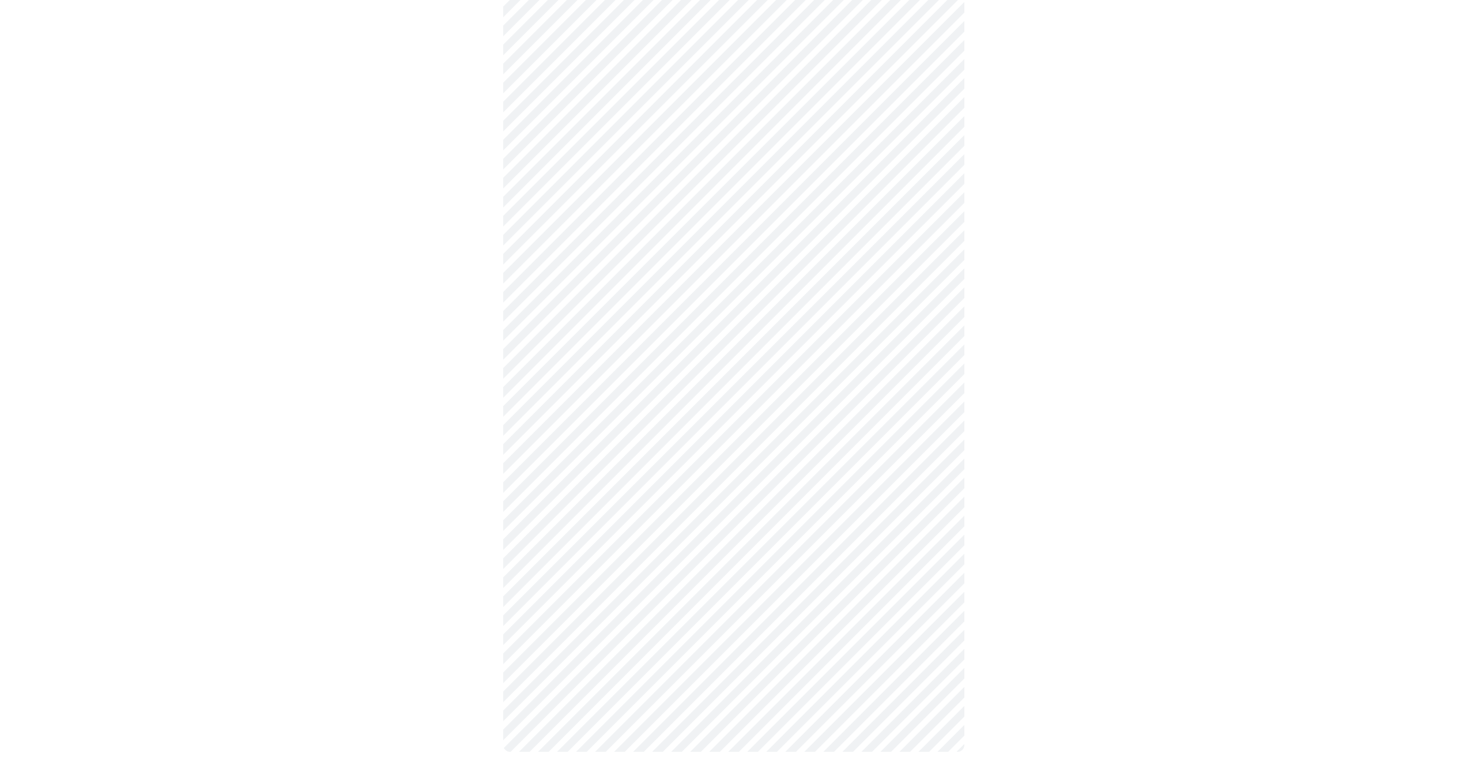
click at [627, 318] on body "MyMenopauseRx Appointments Messaging Labs 1 Uploads Medications Community Refer…" at bounding box center [734, 73] width 1458 height 1404
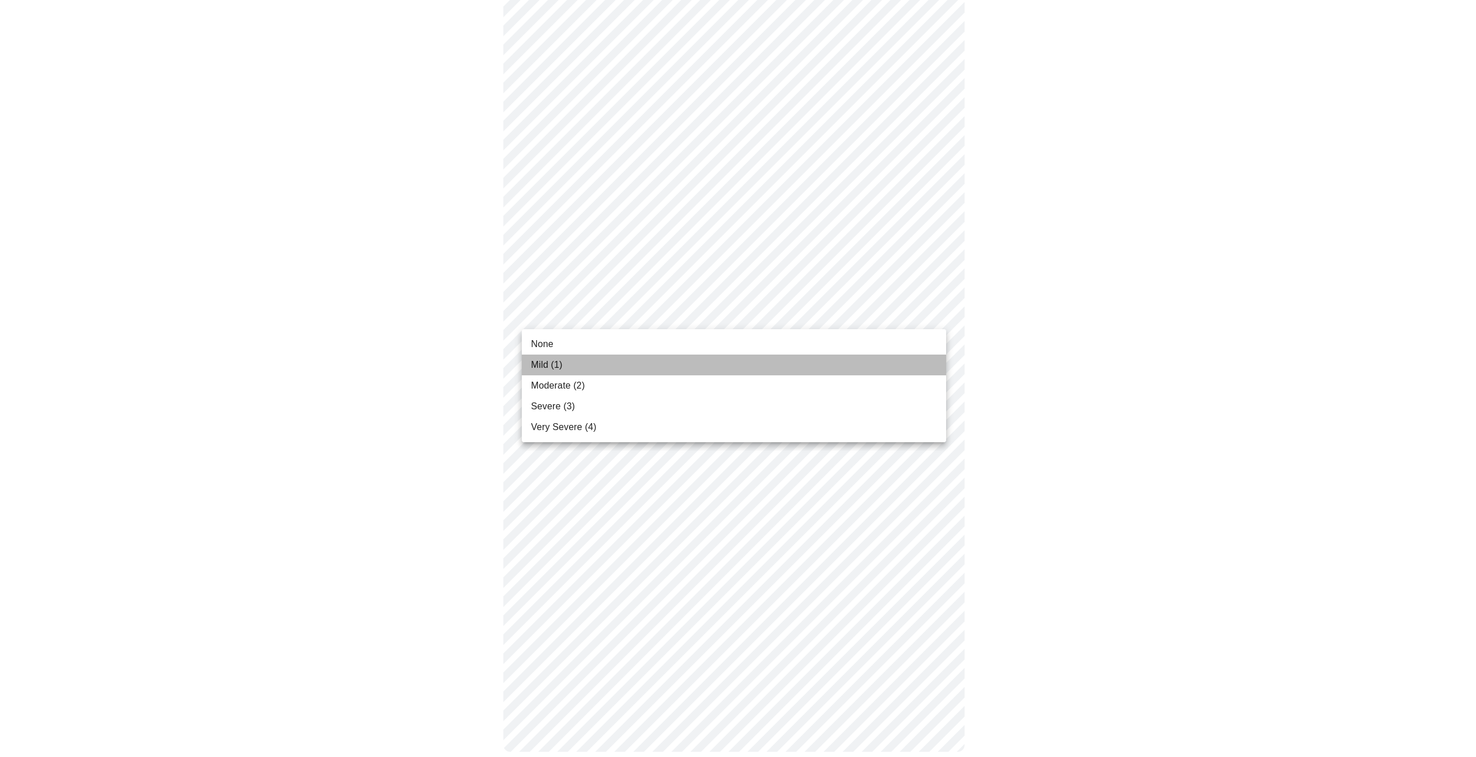
click at [618, 365] on li "Mild (1)" at bounding box center [734, 364] width 424 height 21
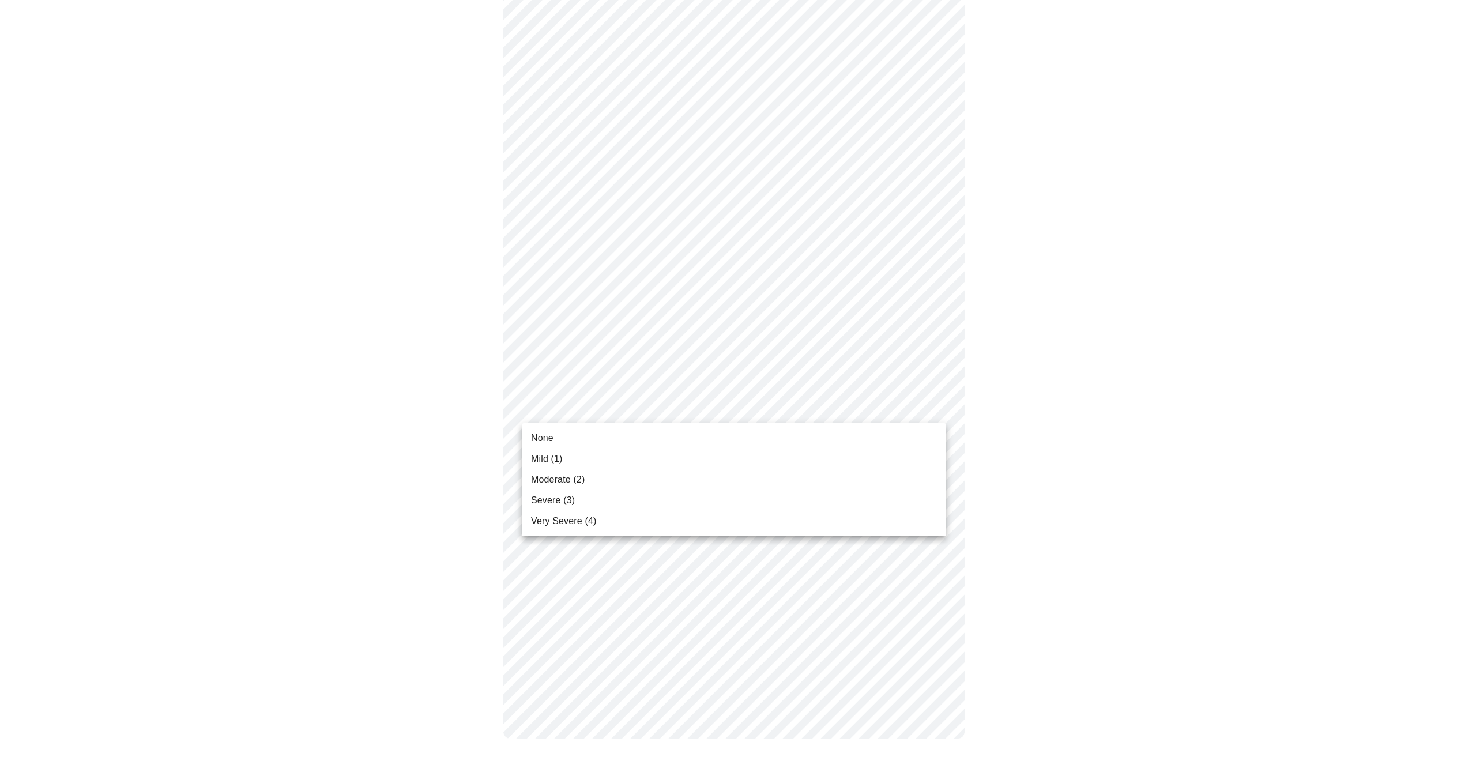
click at [618, 399] on body "MyMenopauseRx Appointments Messaging Labs 1 Uploads Medications Community Refer…" at bounding box center [738, 67] width 1466 height 1388
click at [599, 452] on li "Mild (1)" at bounding box center [734, 458] width 424 height 21
click at [640, 523] on body "MyMenopauseRx Appointments Messaging Labs 1 Uploads Medications Community Refer…" at bounding box center [738, 76] width 1466 height 1372
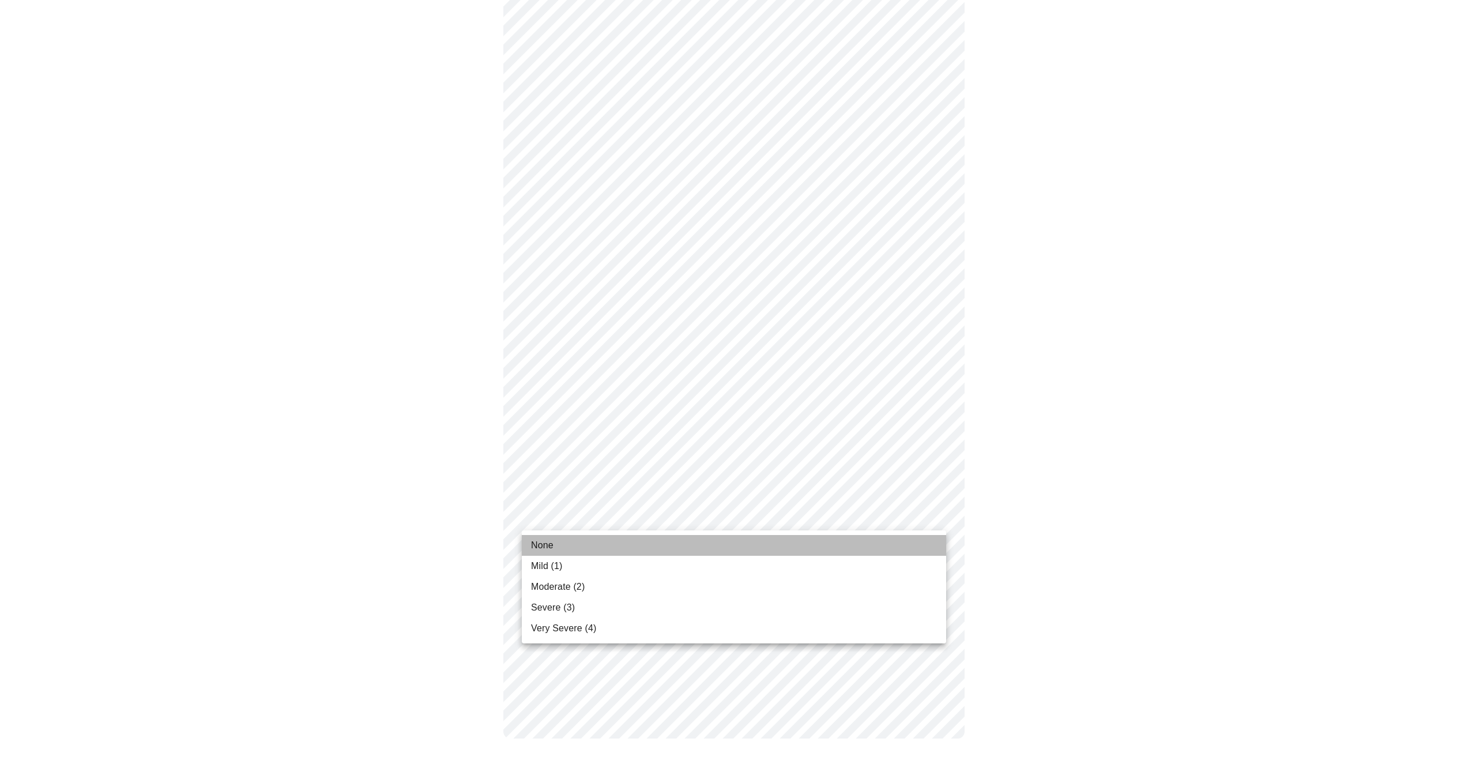
click at [633, 544] on li "None" at bounding box center [734, 545] width 424 height 21
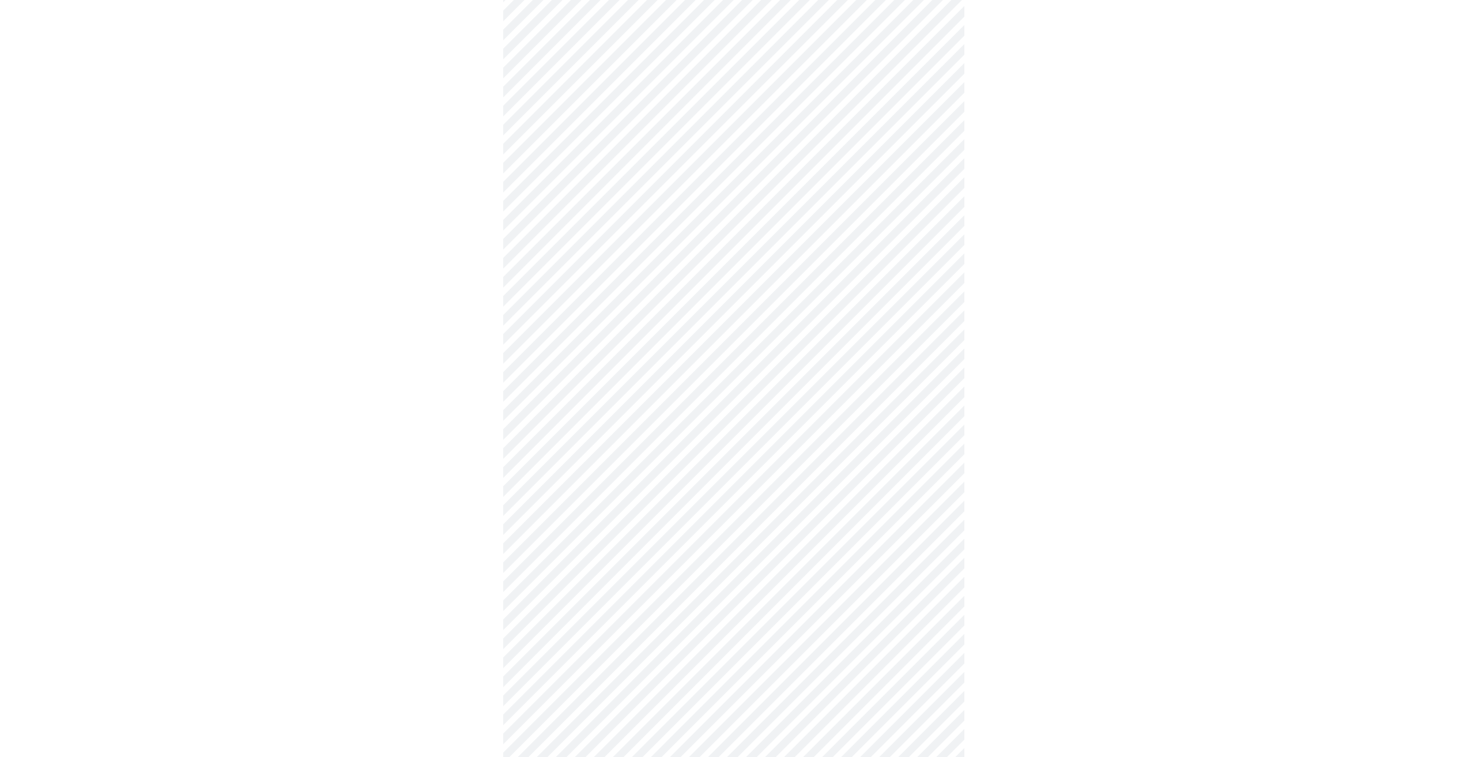
scroll to position [288, 0]
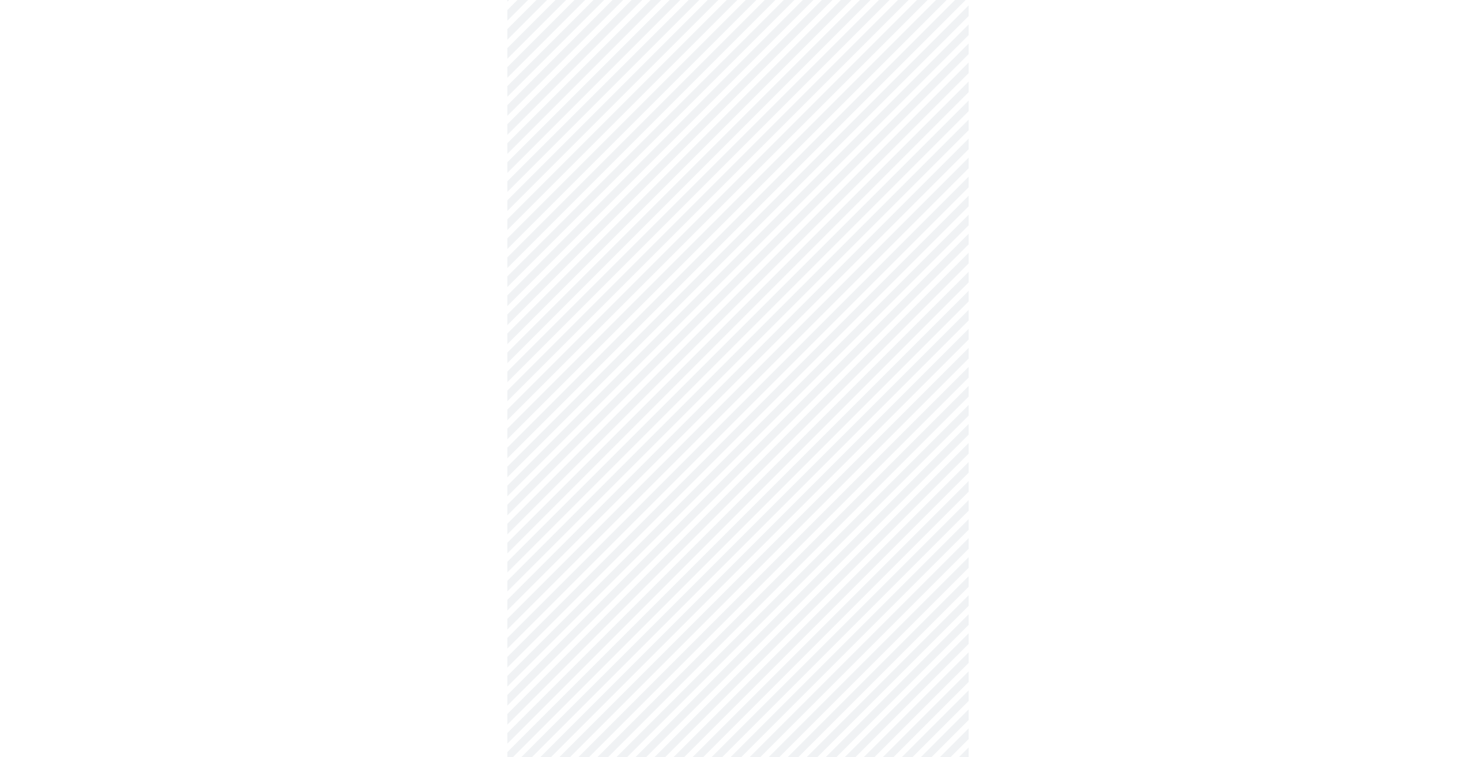
click at [620, 370] on body "MyMenopauseRx Appointments Messaging Labs 1 Uploads Medications Community Refer…" at bounding box center [738, 261] width 1466 height 1091
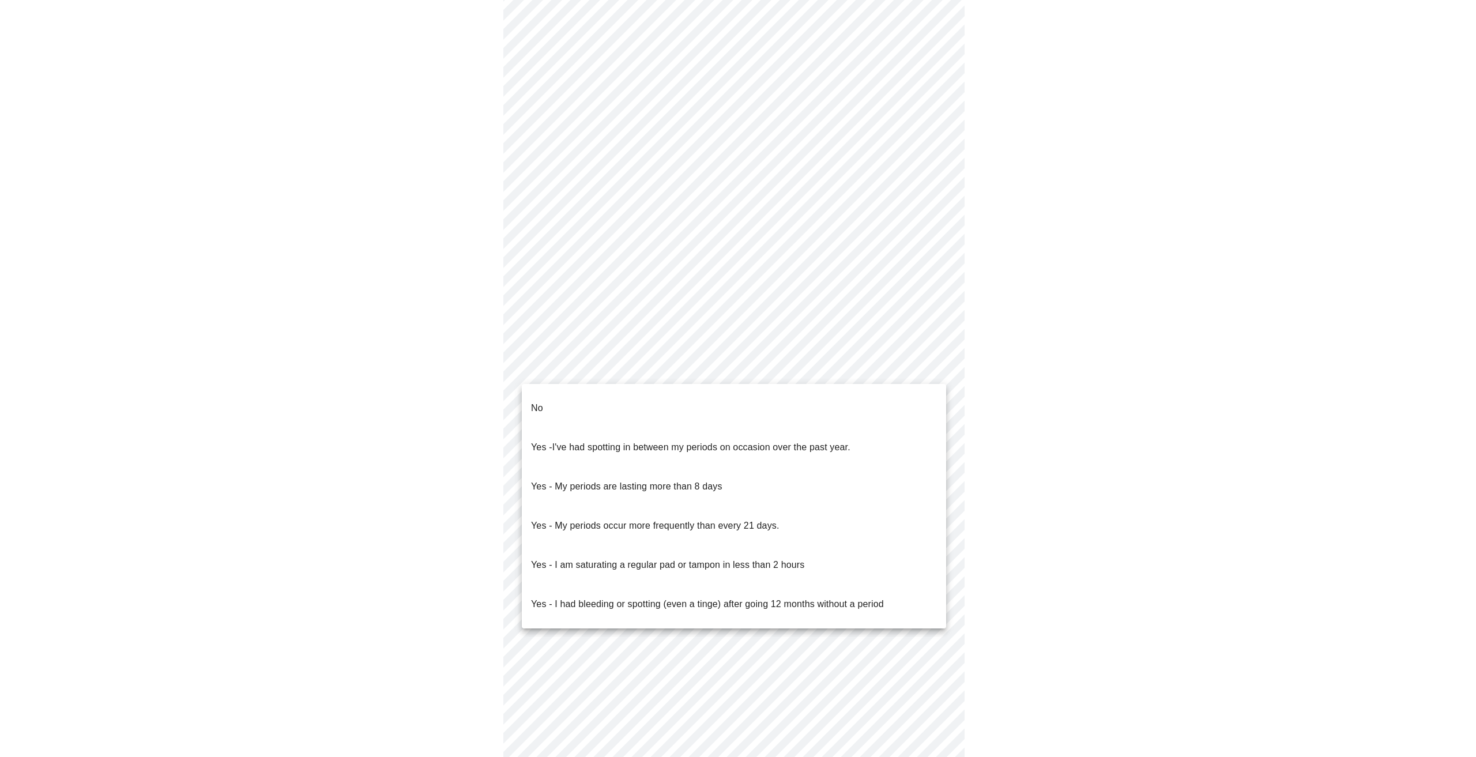
click at [588, 442] on span "I've had spotting in between my periods on occasion over the past year." at bounding box center [701, 447] width 298 height 10
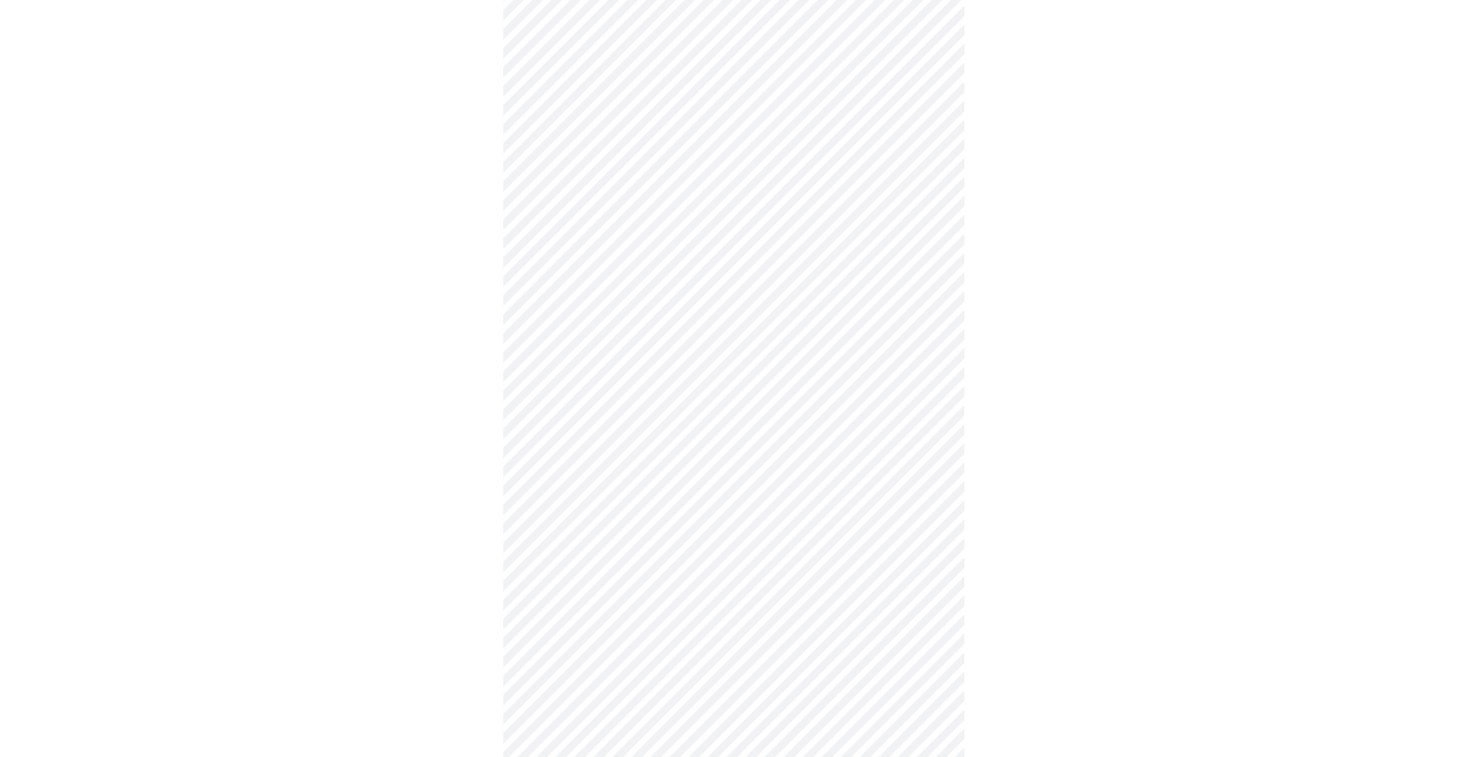
click at [602, 460] on body "MyMenopauseRx Appointments Messaging Labs 1 Uploads Medications Community Refer…" at bounding box center [734, 258] width 1458 height 1084
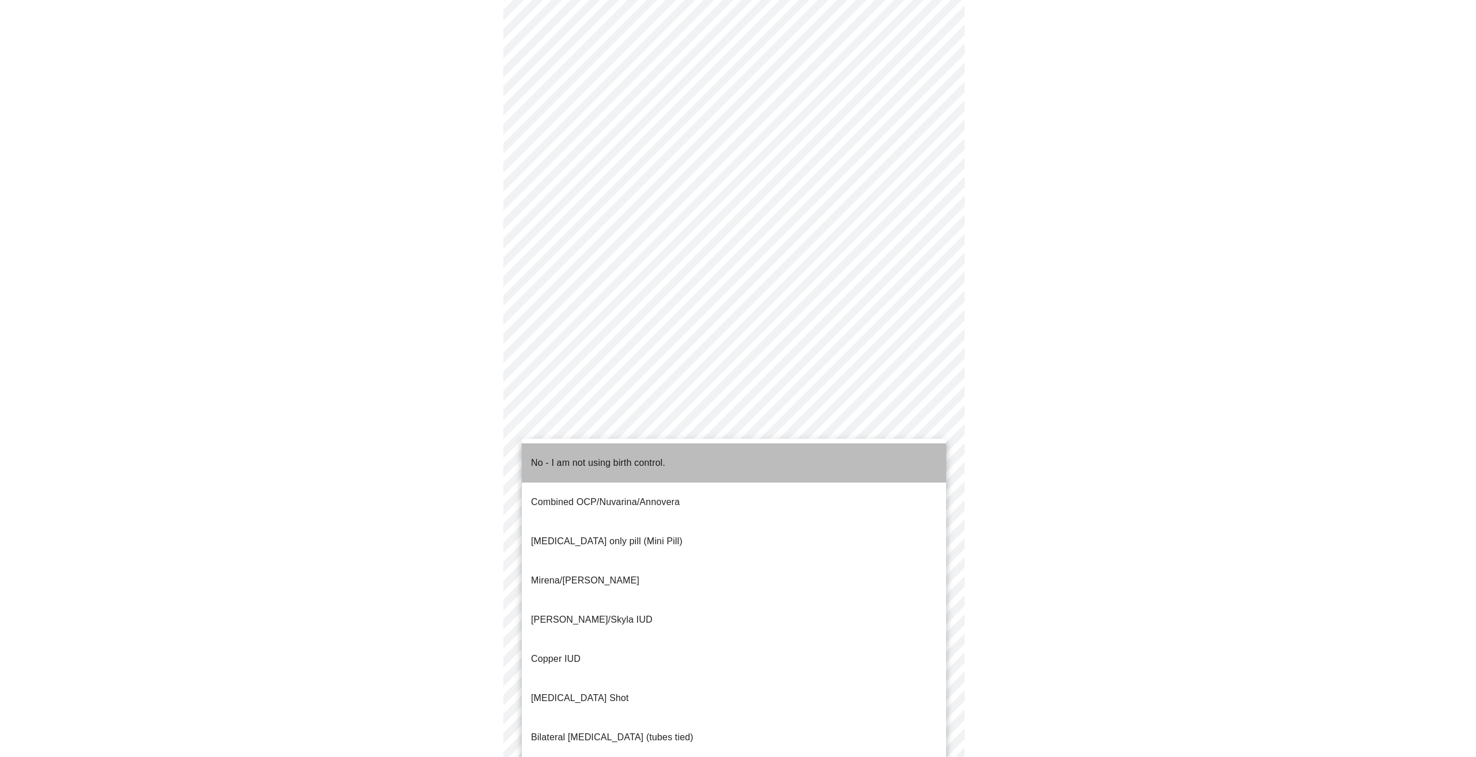
click at [584, 461] on span "No - I am not using birth control." at bounding box center [598, 463] width 134 height 32
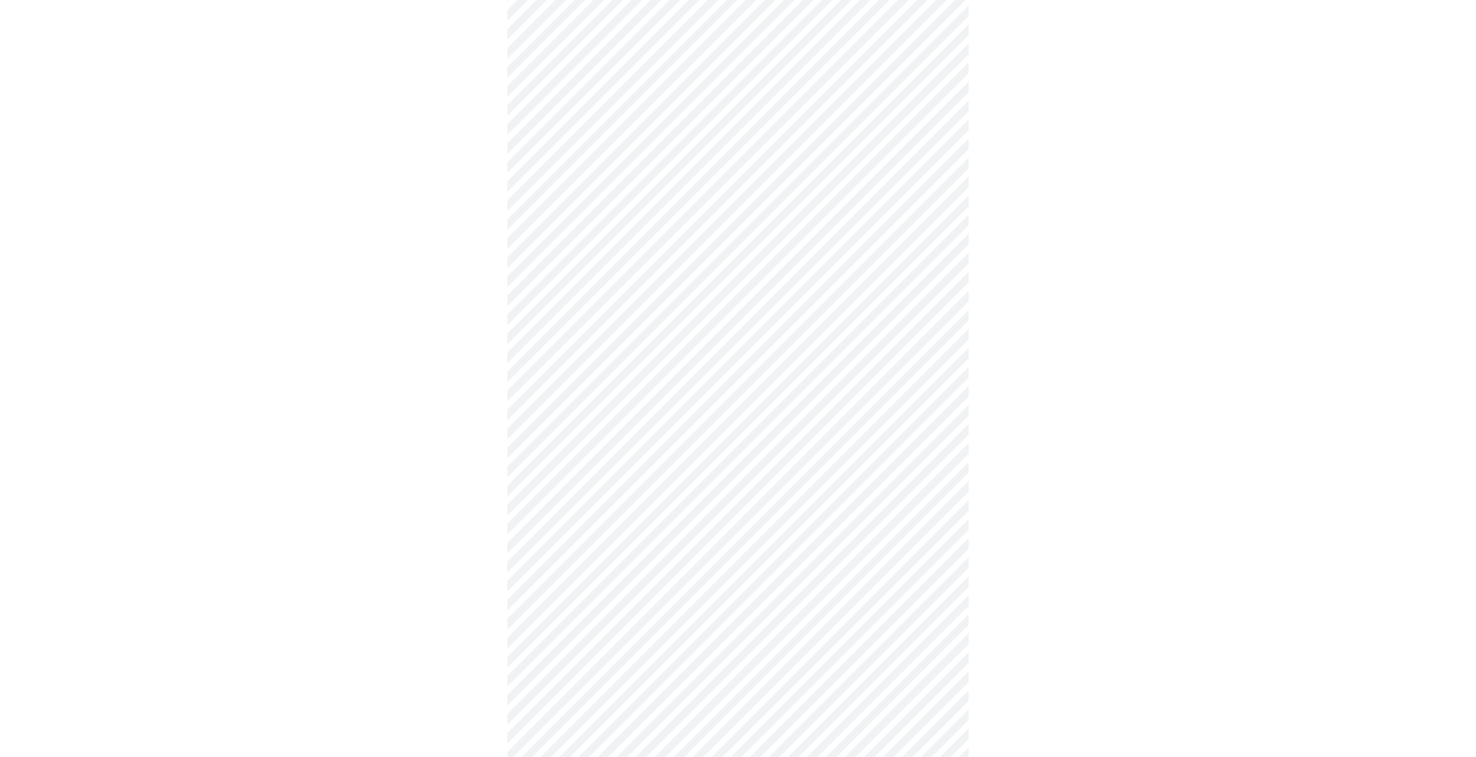
click at [595, 542] on body "MyMenopauseRx Appointments Messaging Labs 1 Uploads Medications Community Refer…" at bounding box center [738, 254] width 1466 height 1077
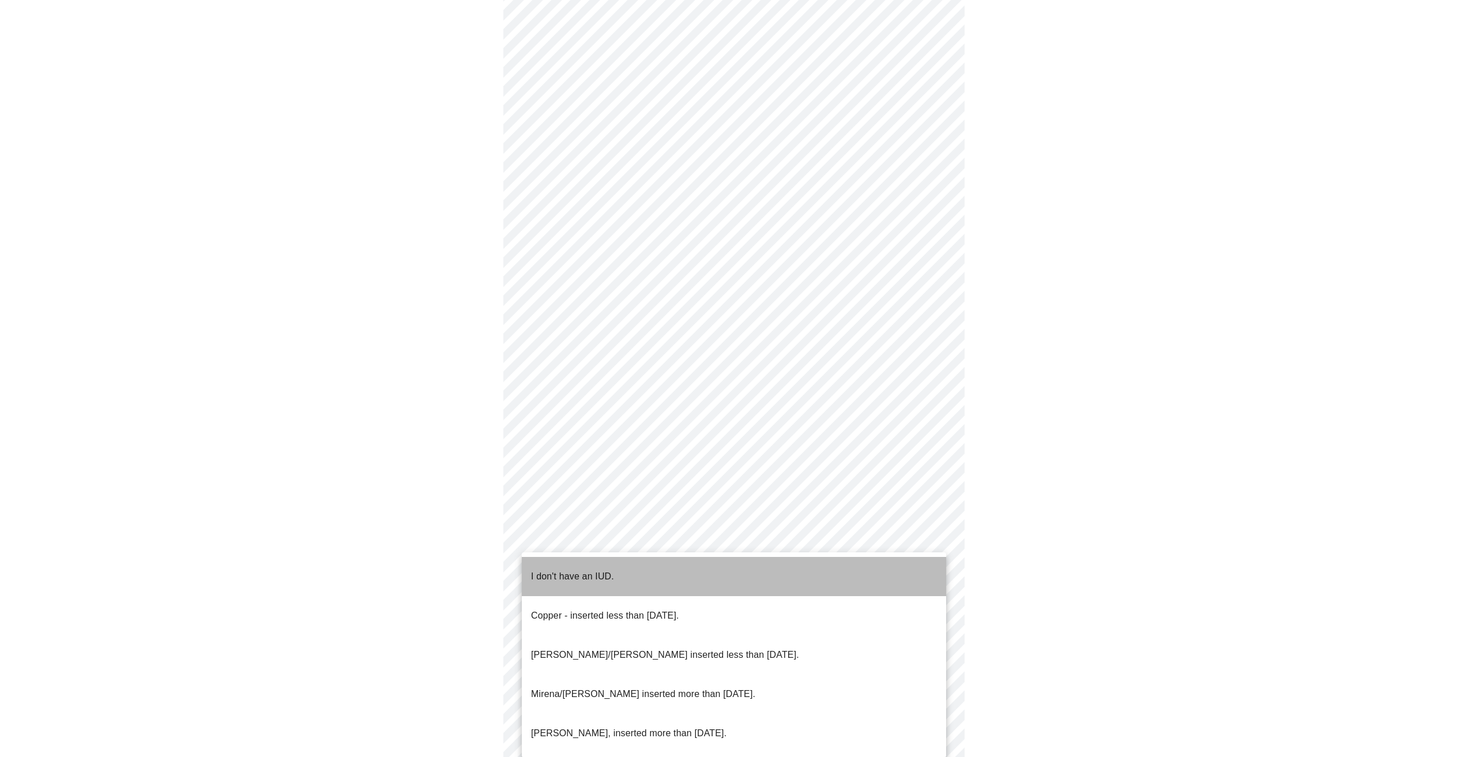
click at [593, 569] on p "I don't have an IUD." at bounding box center [572, 576] width 83 height 14
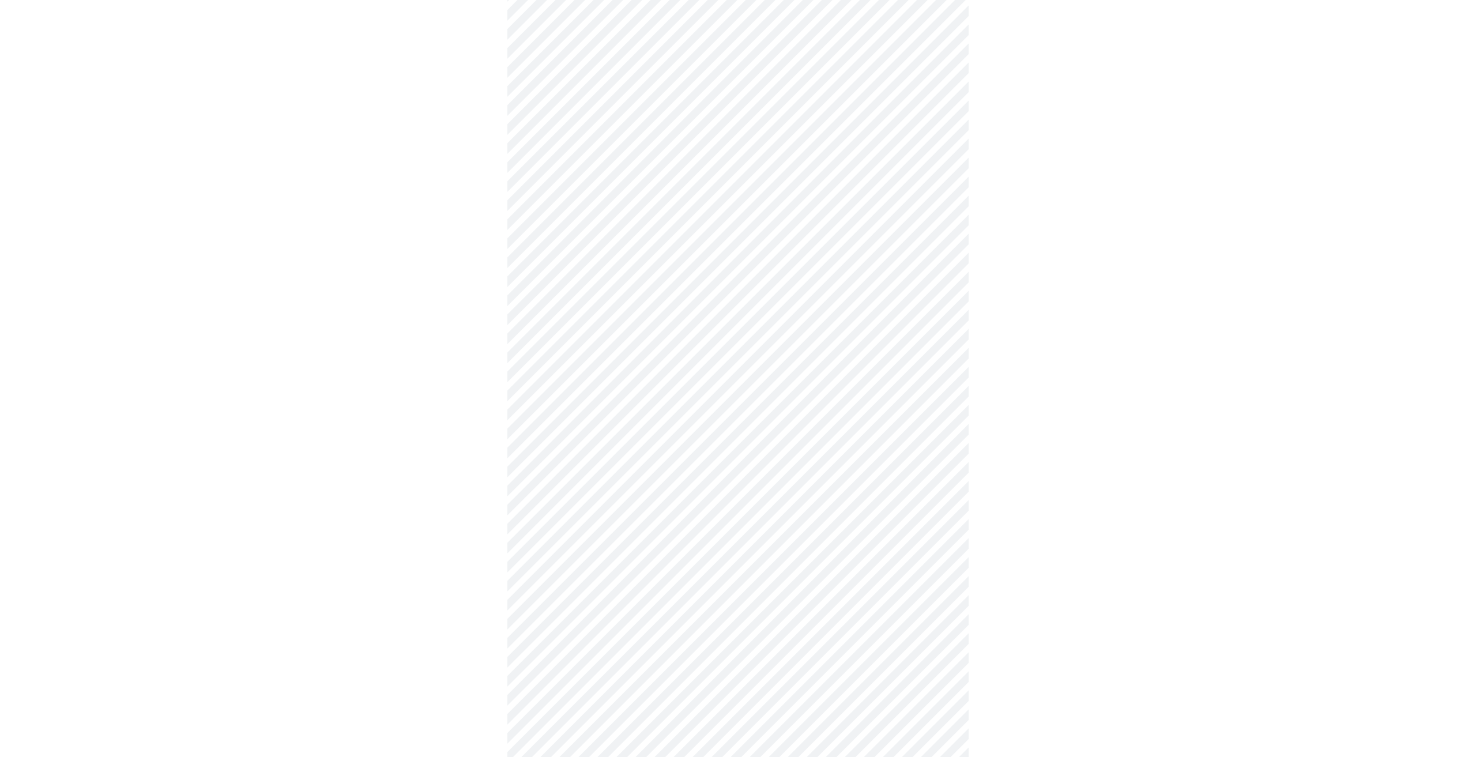
click at [648, 620] on body "MyMenopauseRx Appointments Messaging Labs 1 Uploads Medications Community Refer…" at bounding box center [738, 251] width 1466 height 1070
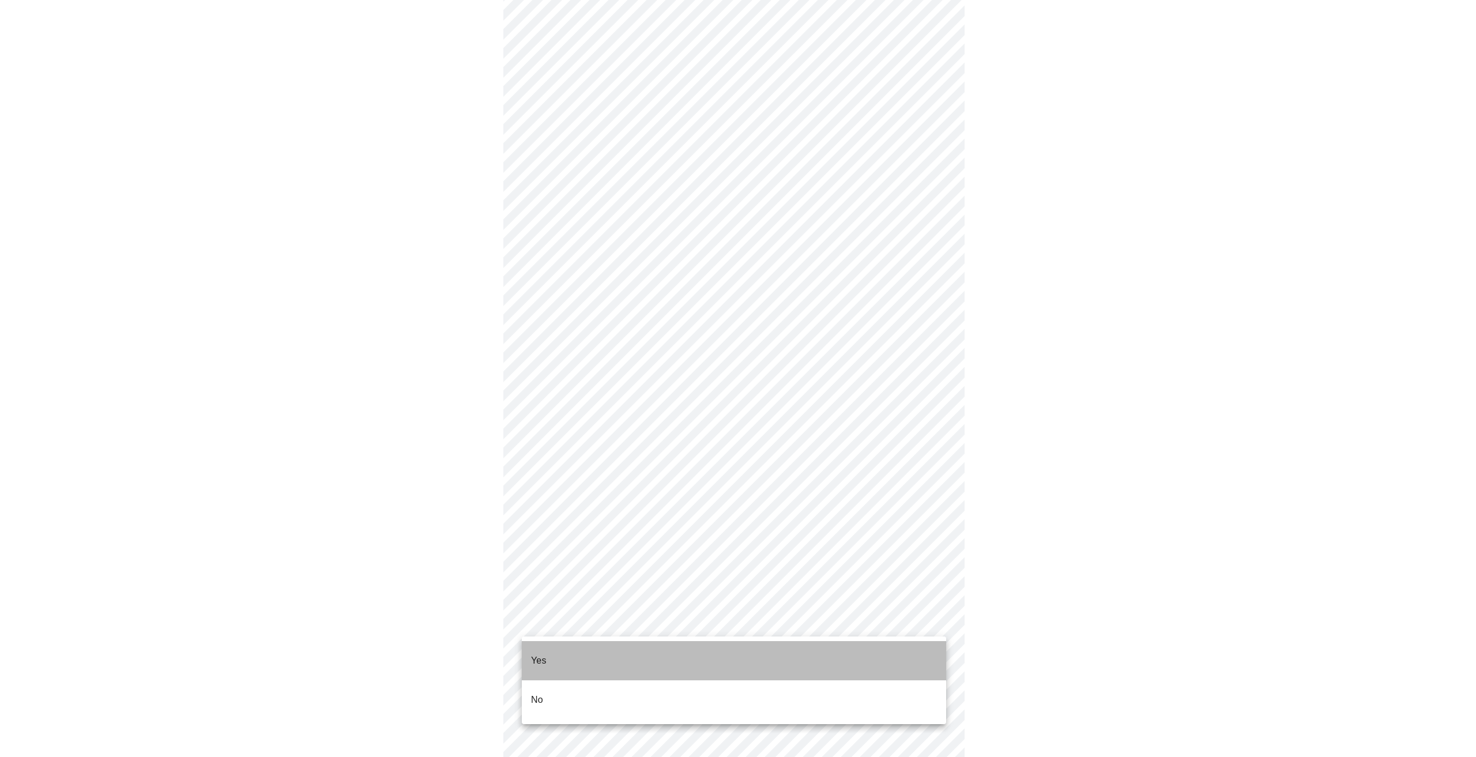
click at [632, 652] on li "Yes" at bounding box center [734, 660] width 424 height 39
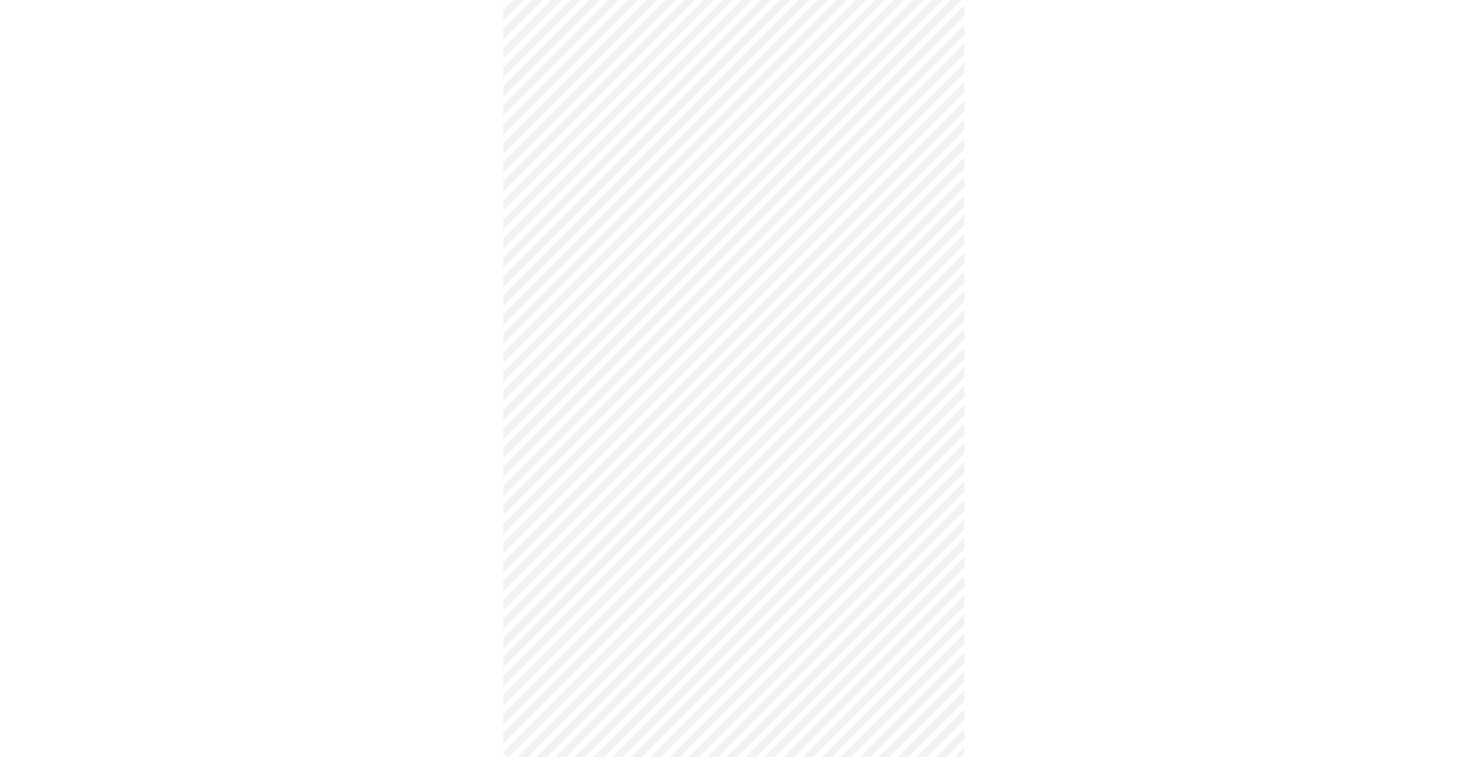
scroll to position [0, 0]
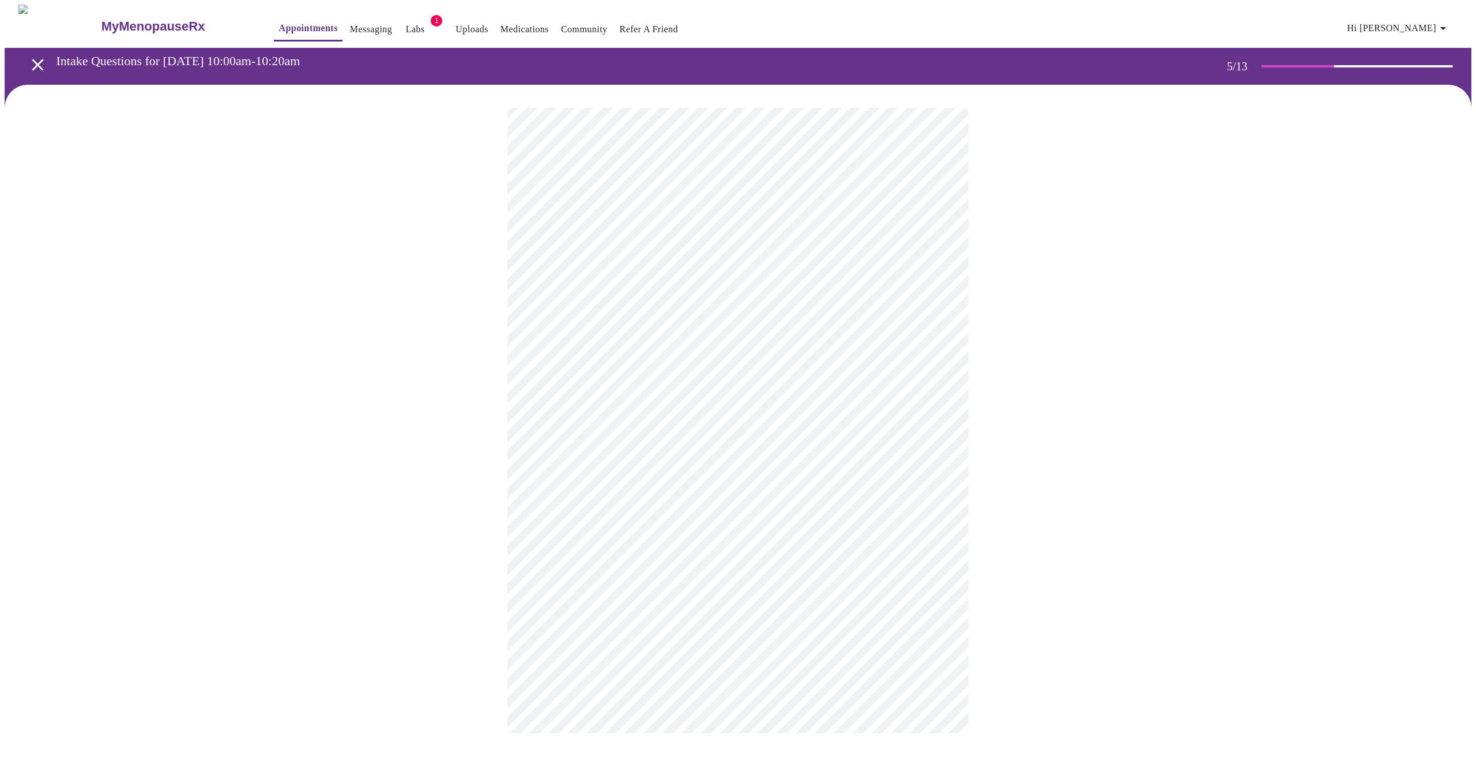
click at [649, 297] on body "MyMenopauseRx Appointments Messaging Labs 1 Uploads Medications Community Refer…" at bounding box center [738, 381] width 1466 height 752
click at [610, 333] on p "Less than one year ago." at bounding box center [573, 340] width 76 height 14
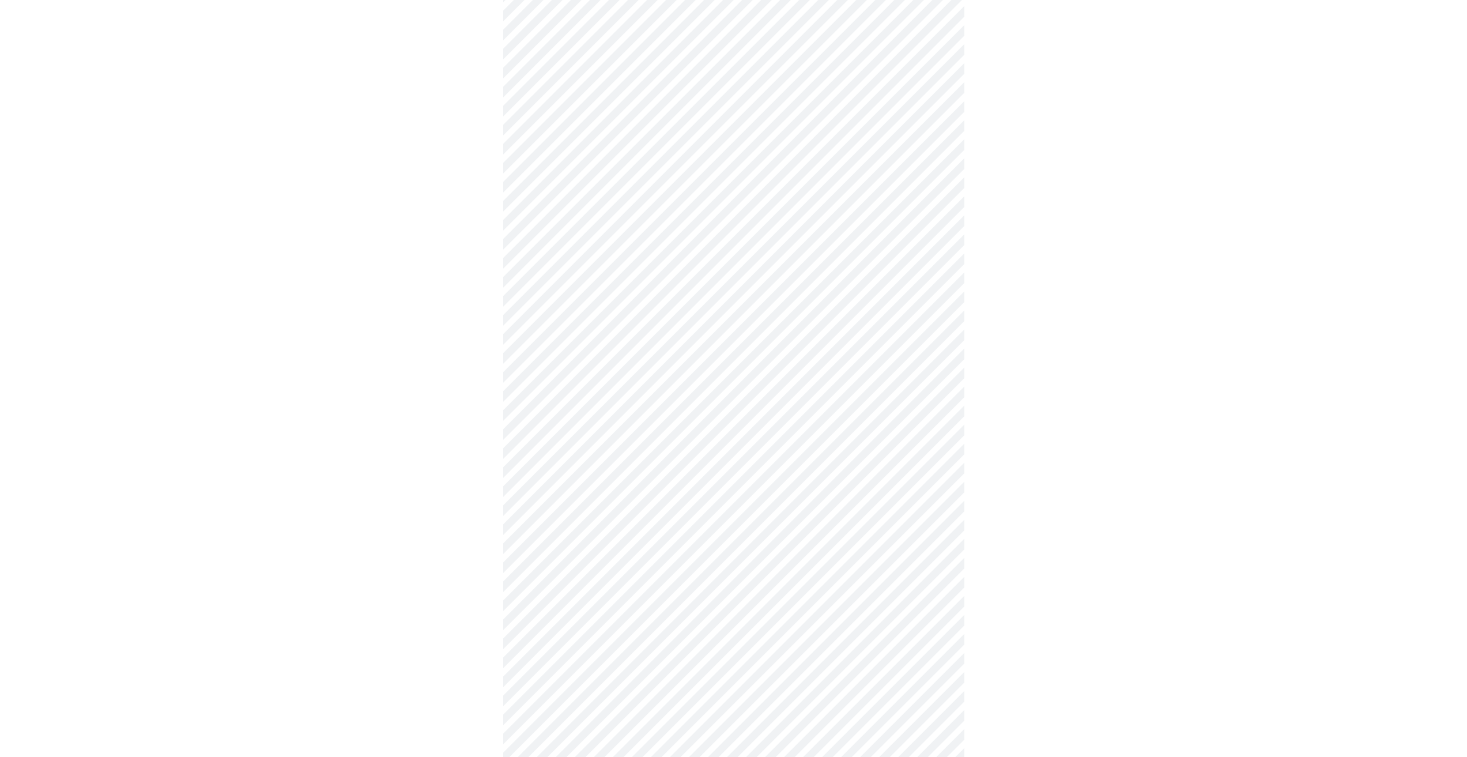
scroll to position [2075, 0]
